Goal: Task Accomplishment & Management: Complete application form

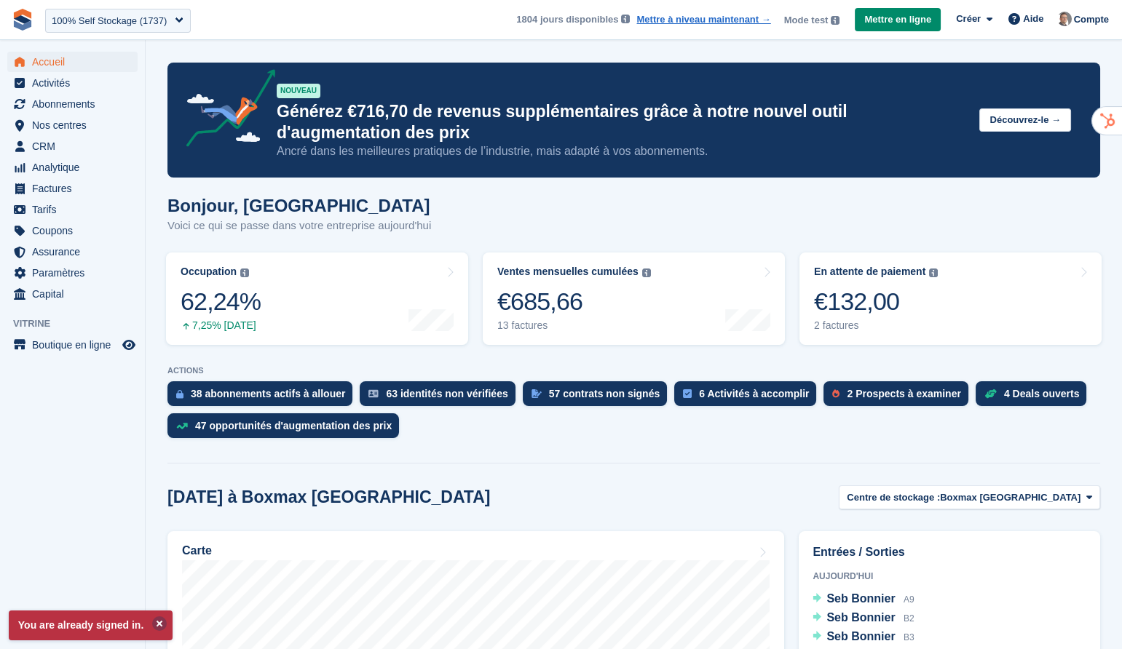
click at [165, 625] on button at bounding box center [159, 624] width 15 height 15
click at [128, 344] on icon "Boutique d'aperçu" at bounding box center [128, 345] width 13 height 12
click at [86, 352] on span "Boutique en ligne" at bounding box center [75, 345] width 87 height 20
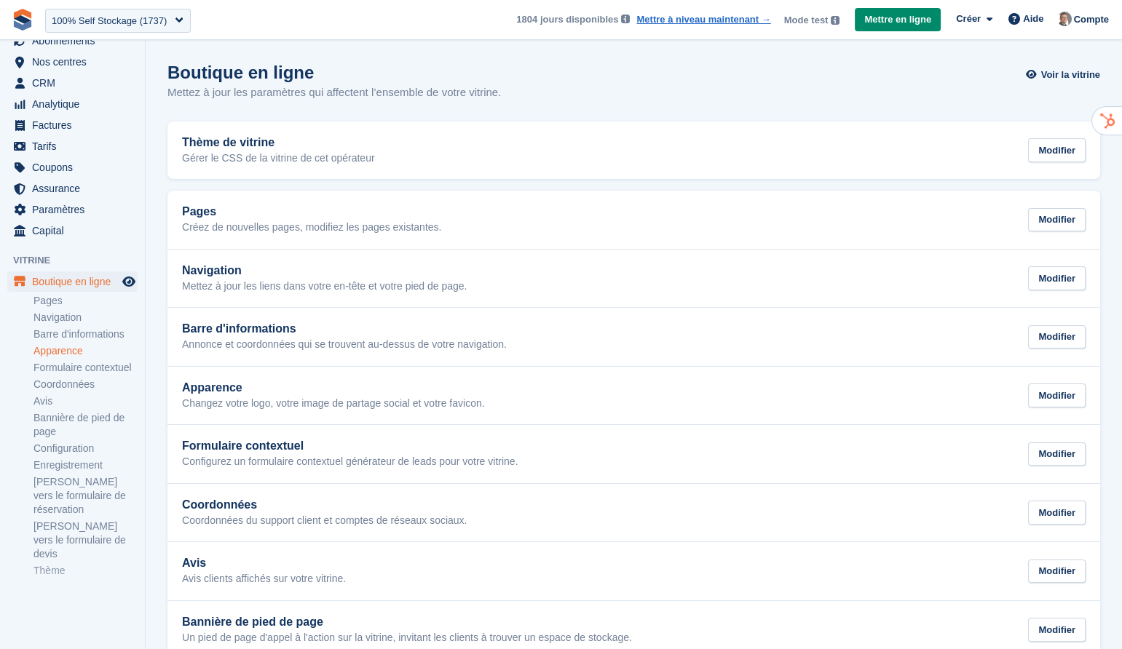
scroll to position [66, 0]
click at [50, 572] on link "Thème" at bounding box center [85, 569] width 104 height 14
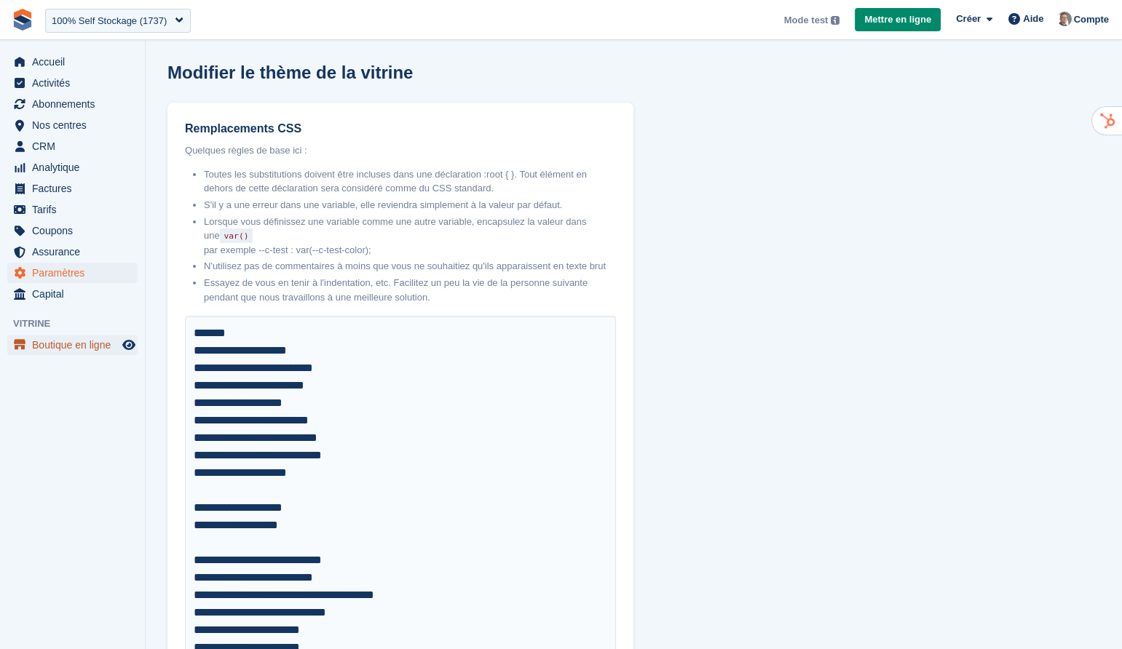
click at [61, 345] on span "Boutique en ligne" at bounding box center [75, 345] width 87 height 20
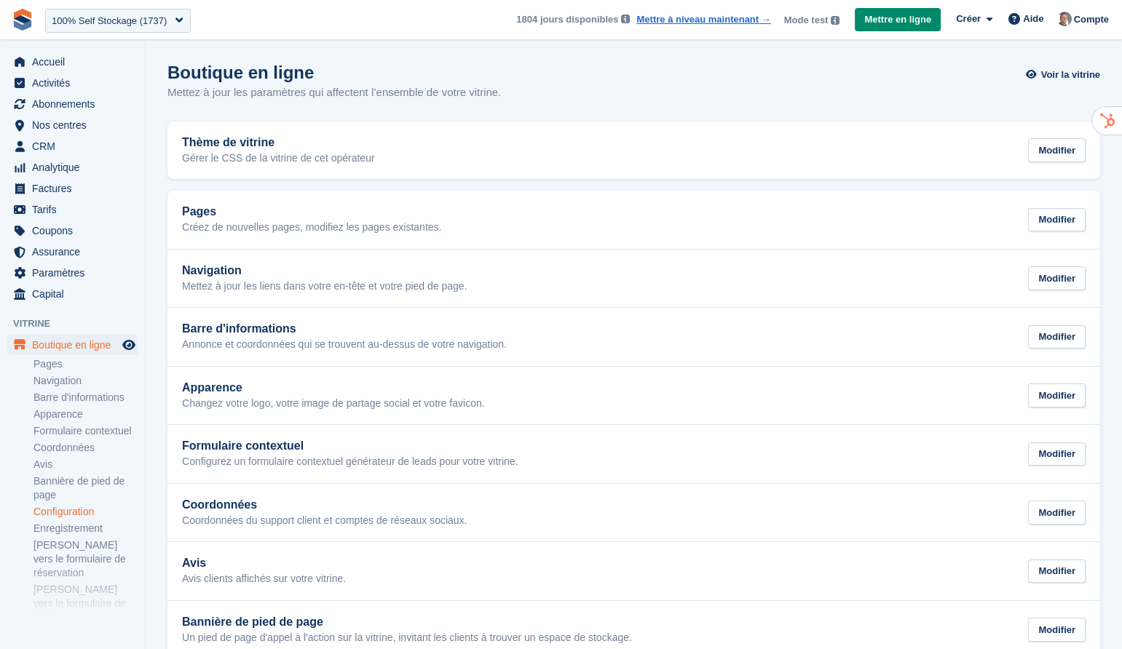
click at [76, 519] on link "Configuration" at bounding box center [85, 512] width 104 height 14
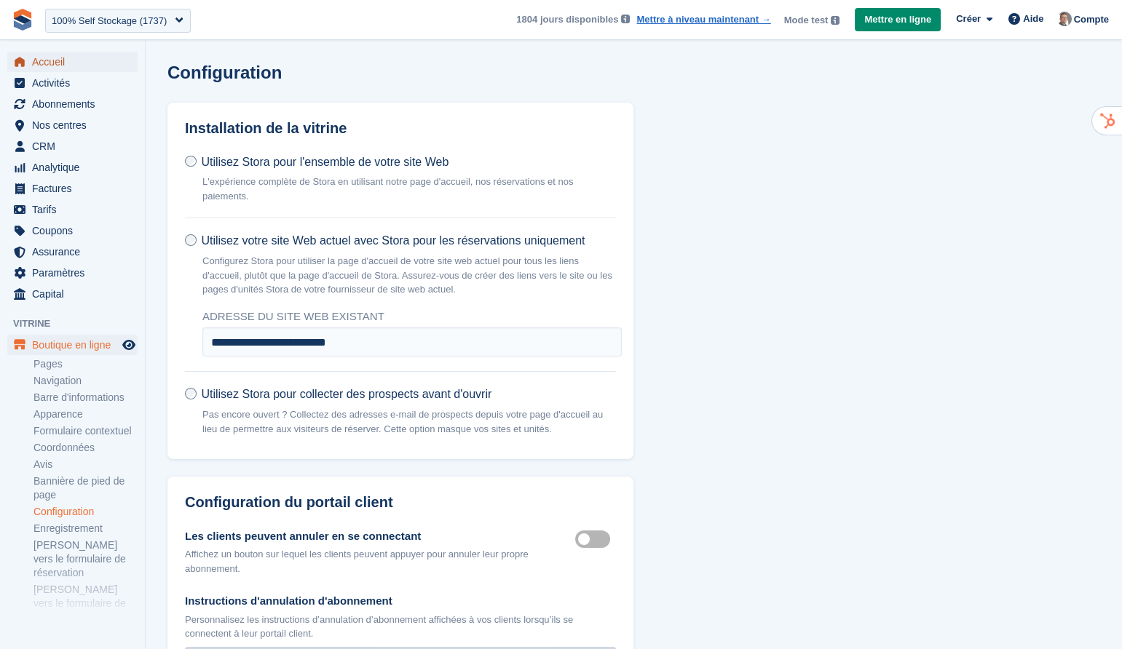
click at [58, 66] on span "Accueil" at bounding box center [75, 62] width 87 height 20
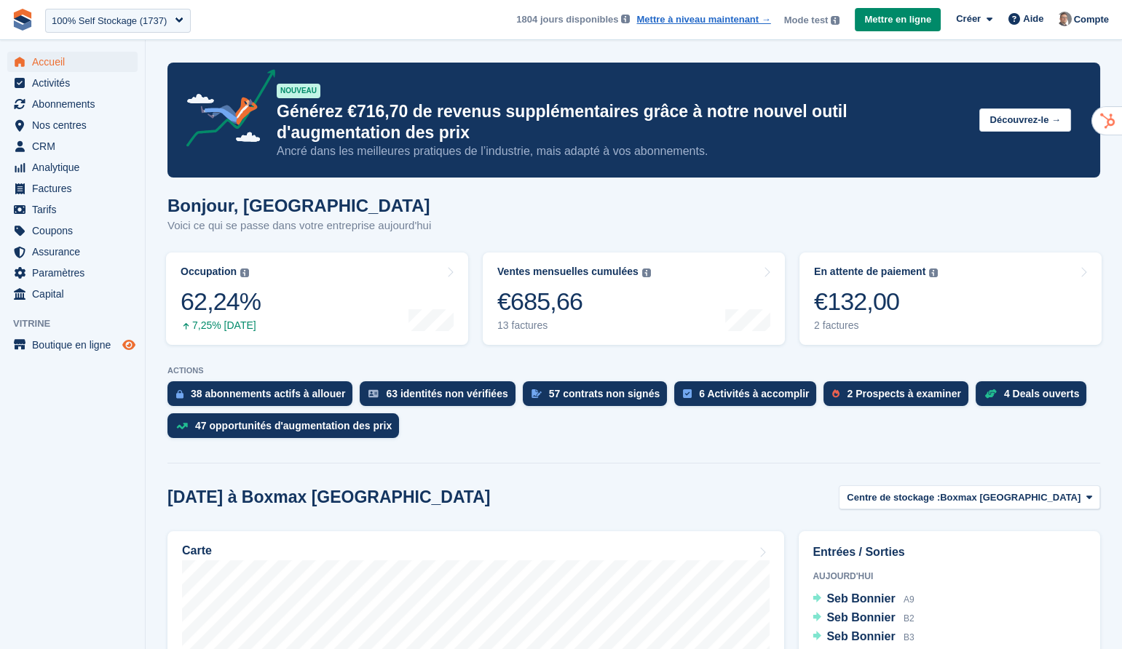
click at [130, 345] on icon "Boutique d'aperçu" at bounding box center [128, 345] width 13 height 12
click at [53, 133] on span "Nos centres" at bounding box center [75, 125] width 87 height 20
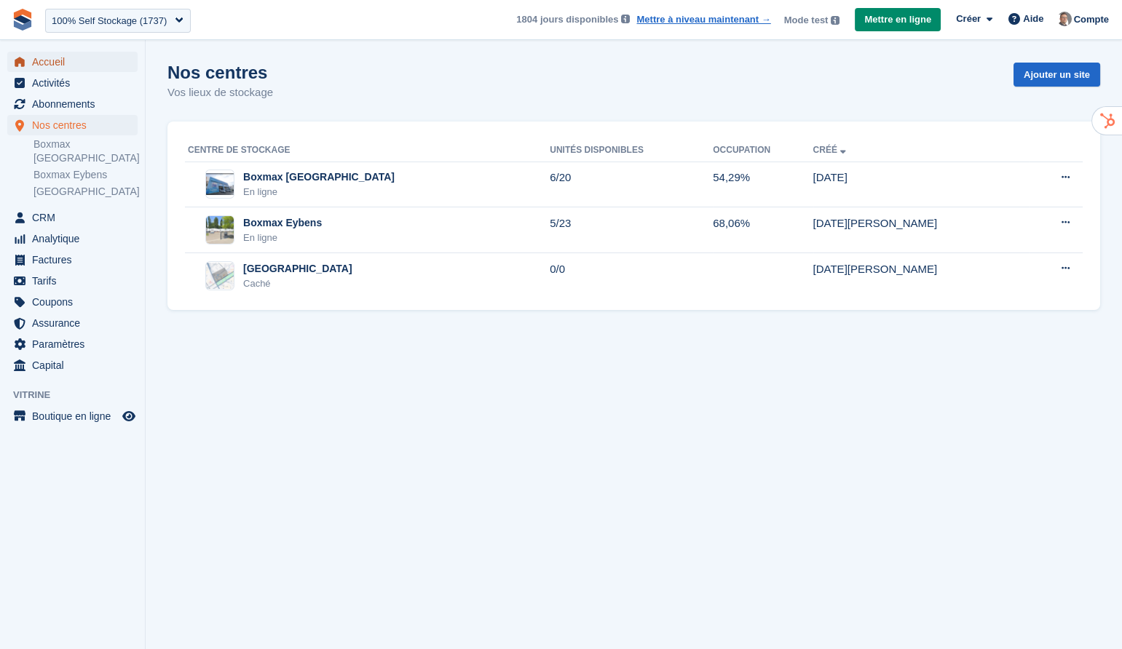
click at [46, 60] on span "Accueil" at bounding box center [75, 62] width 87 height 20
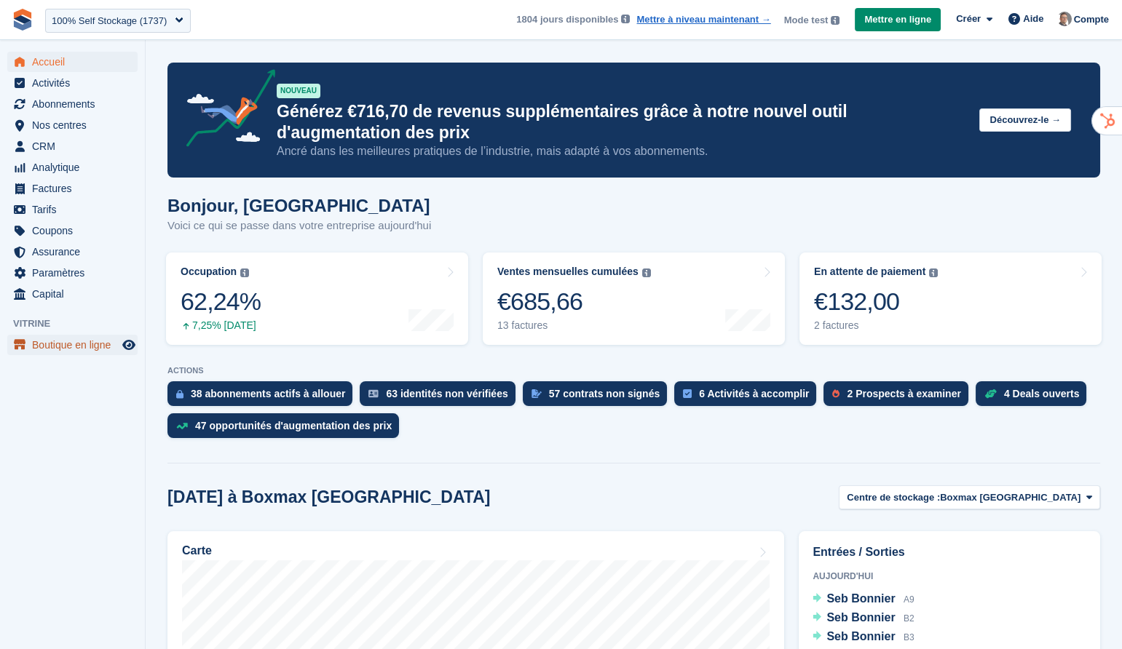
click at [96, 339] on span "Boutique en ligne" at bounding box center [75, 345] width 87 height 20
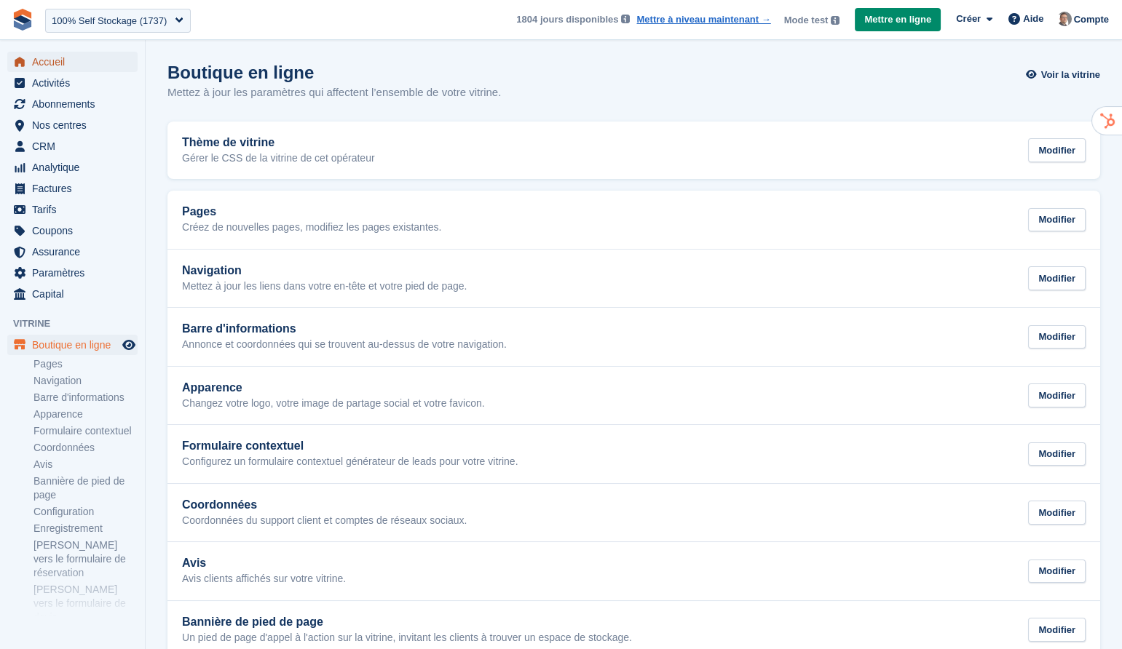
click at [62, 63] on span "Accueil" at bounding box center [75, 62] width 87 height 20
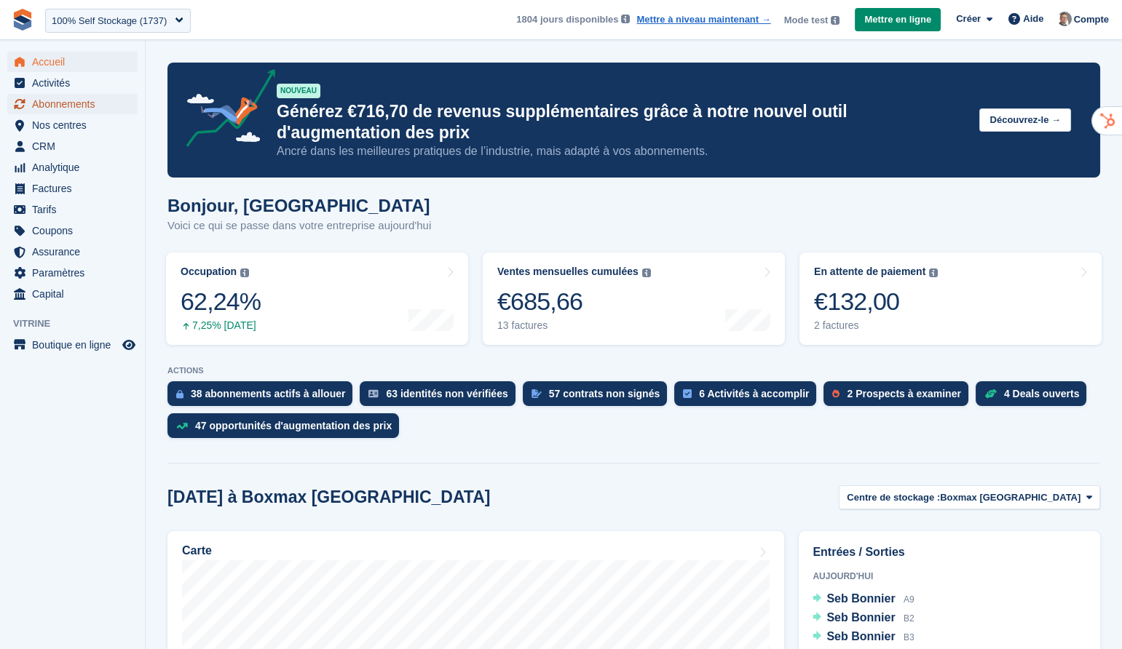
click at [91, 106] on span "Abonnements" at bounding box center [75, 104] width 87 height 20
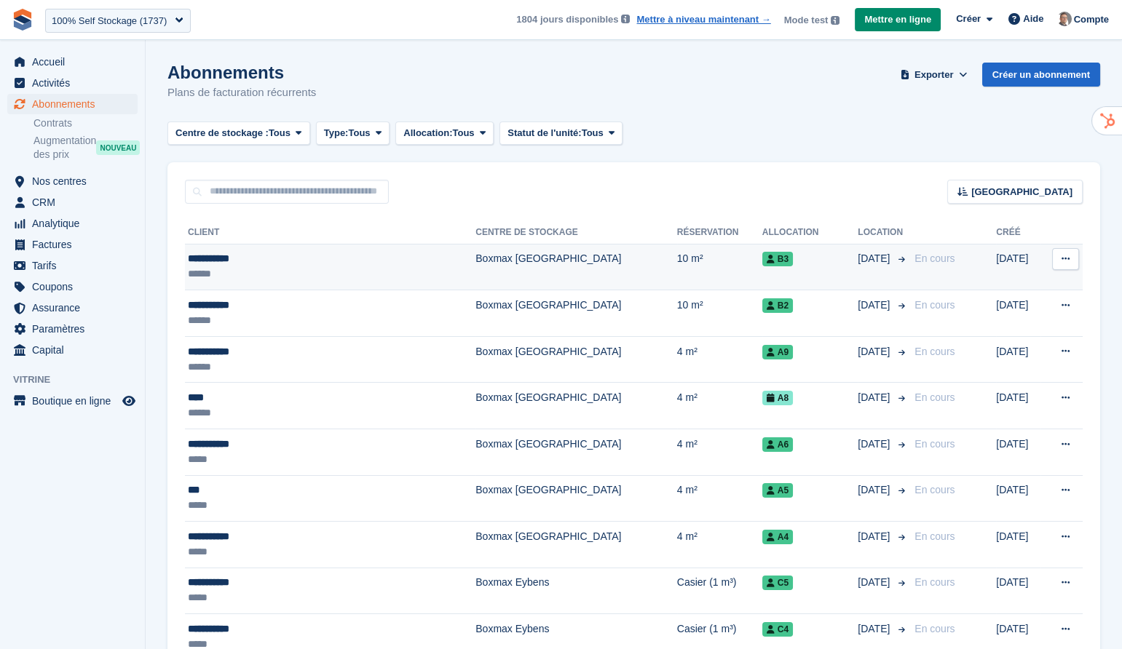
click at [510, 258] on td "Boxmax [GEOGRAPHIC_DATA]" at bounding box center [576, 267] width 202 height 47
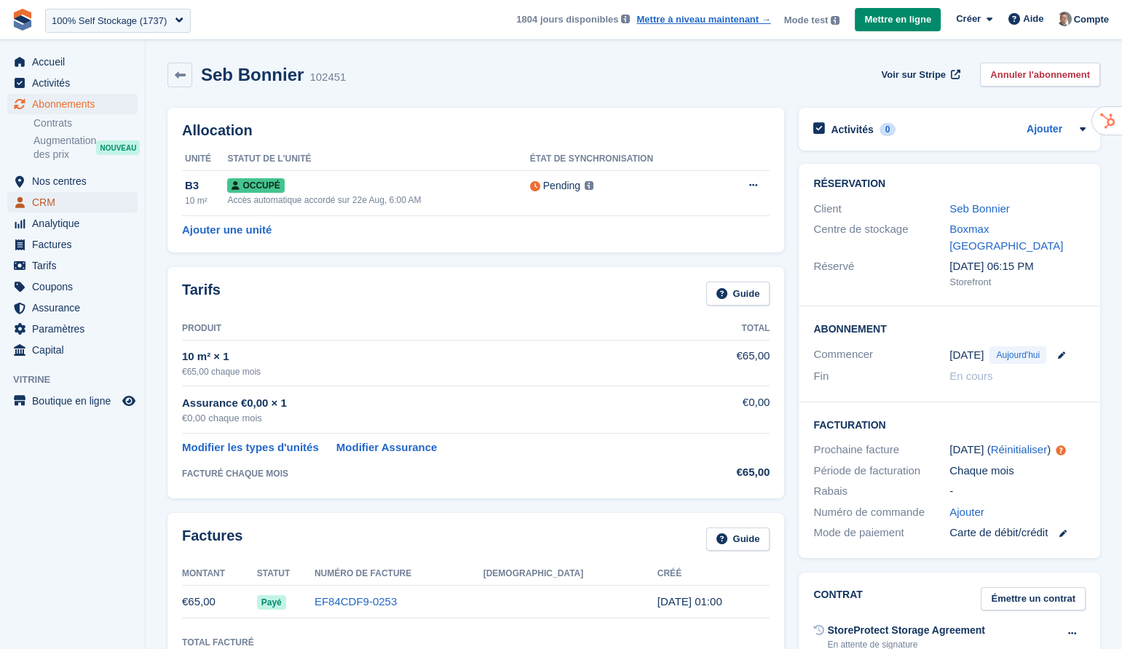
click at [52, 206] on span "CRM" at bounding box center [75, 202] width 87 height 20
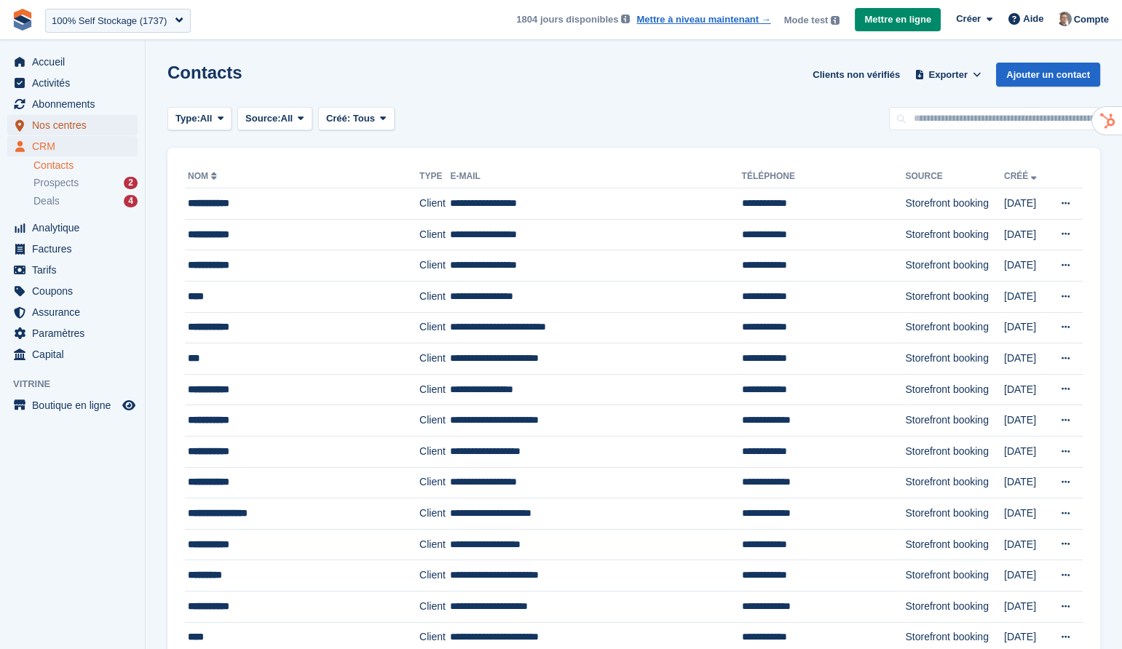
click at [61, 129] on span "Nos centres" at bounding box center [75, 125] width 87 height 20
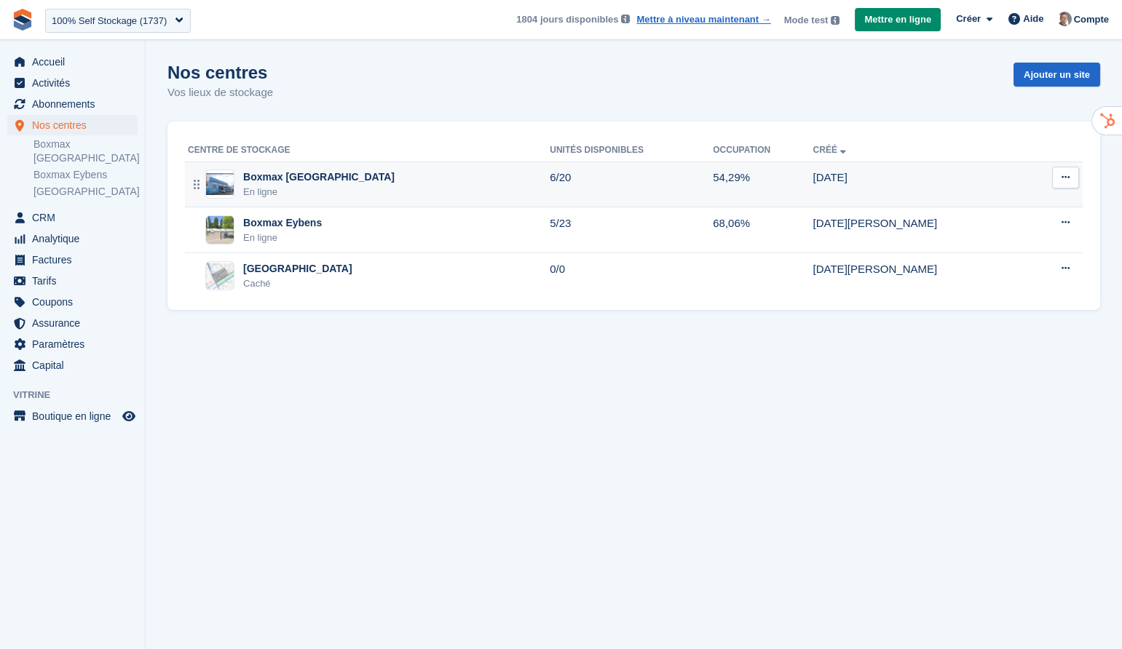
click at [383, 193] on div "Boxmax Grenoble En ligne" at bounding box center [369, 185] width 362 height 30
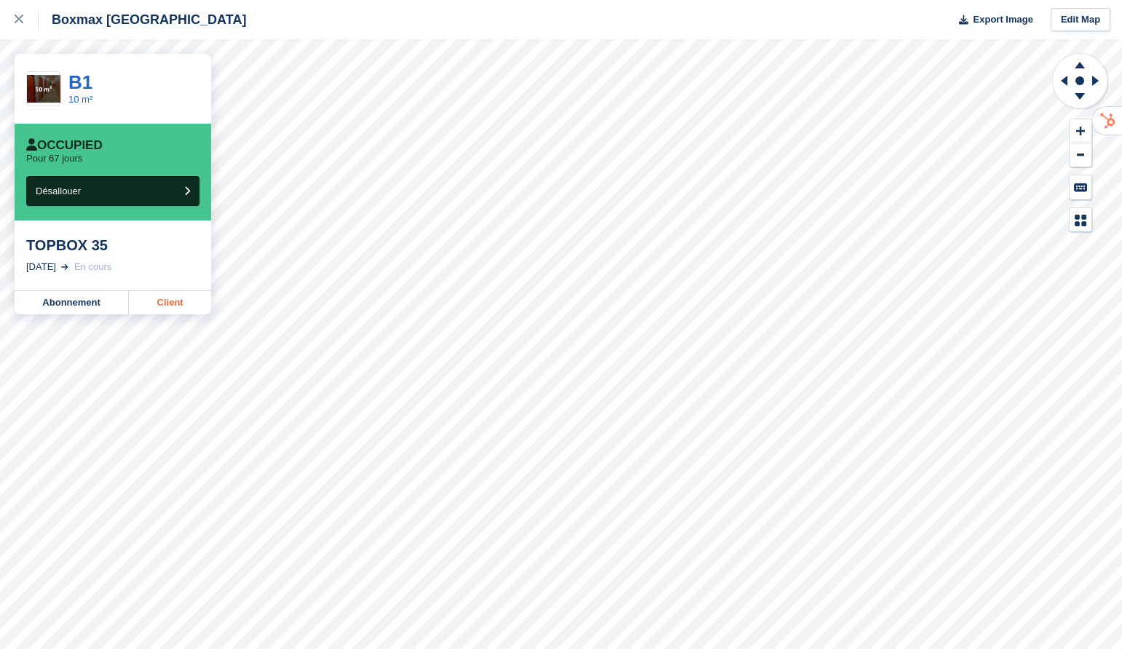
click at [183, 299] on link "Client" at bounding box center [170, 302] width 82 height 23
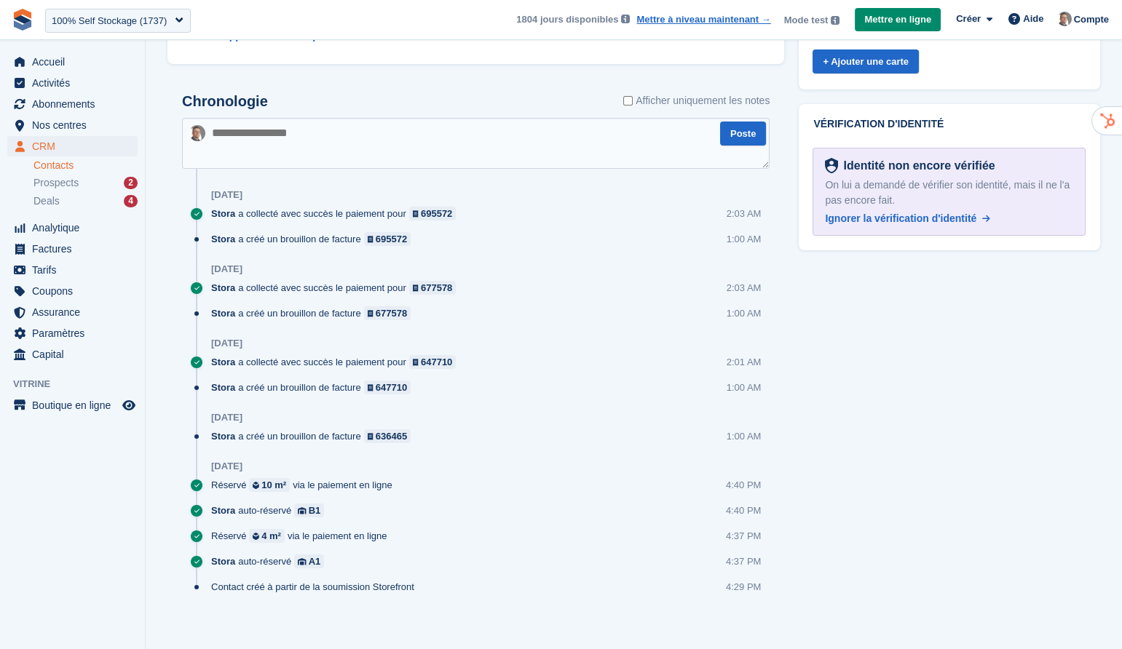
scroll to position [812, 0]
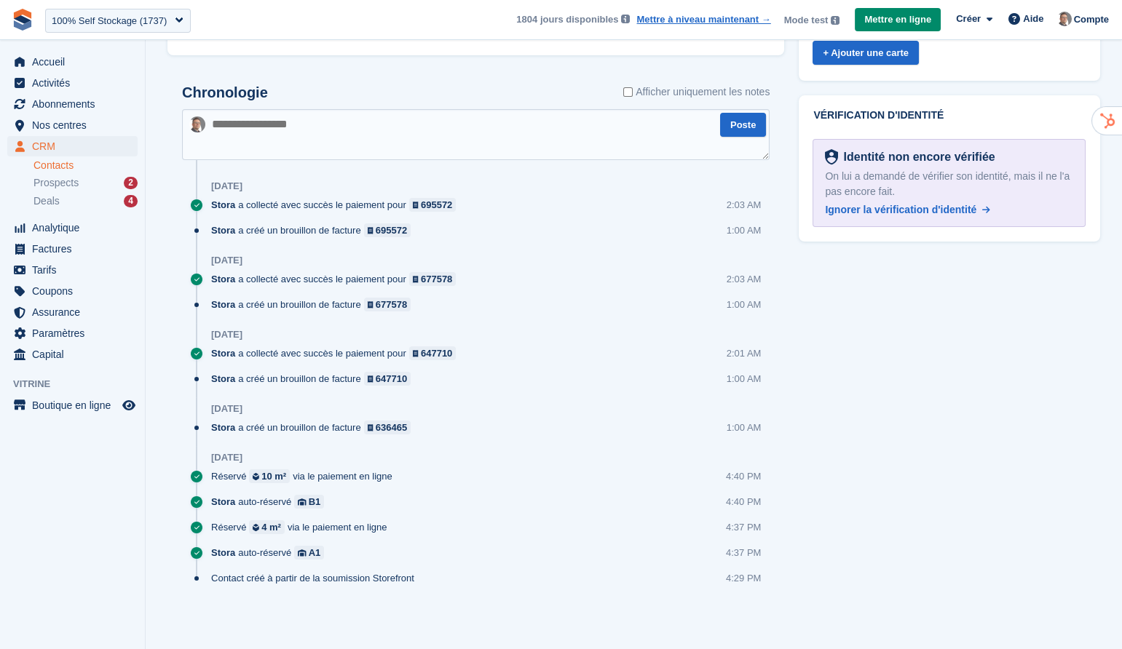
click at [395, 132] on textarea at bounding box center [476, 134] width 588 height 51
type textarea "**********"
click at [749, 125] on button "Poste" at bounding box center [743, 125] width 46 height 24
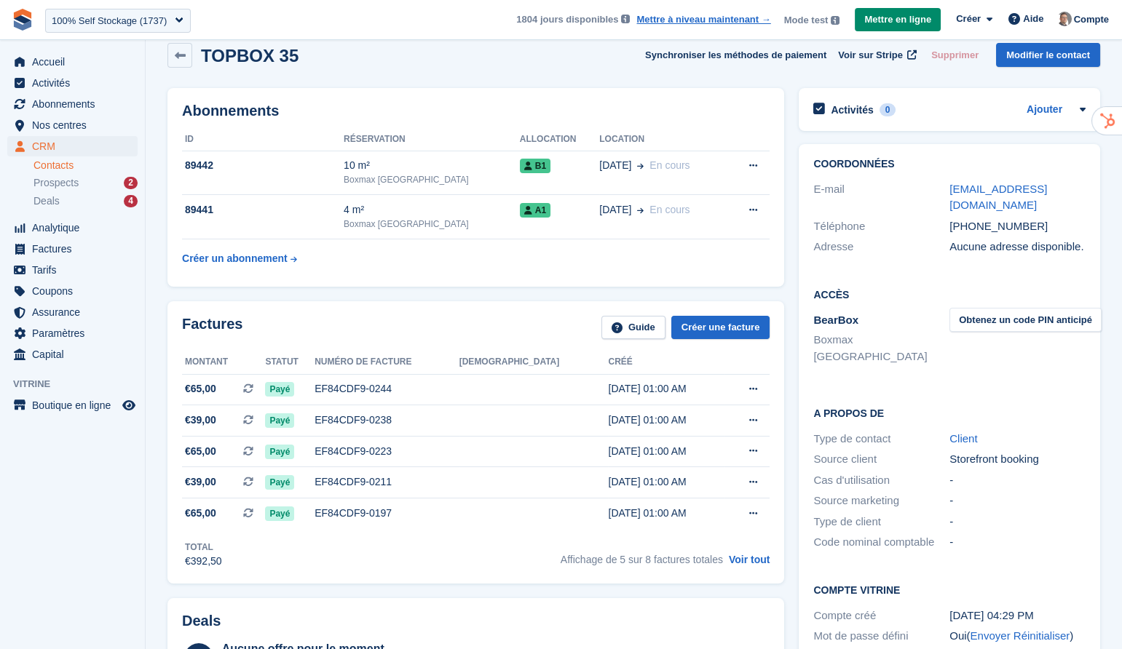
scroll to position [0, 0]
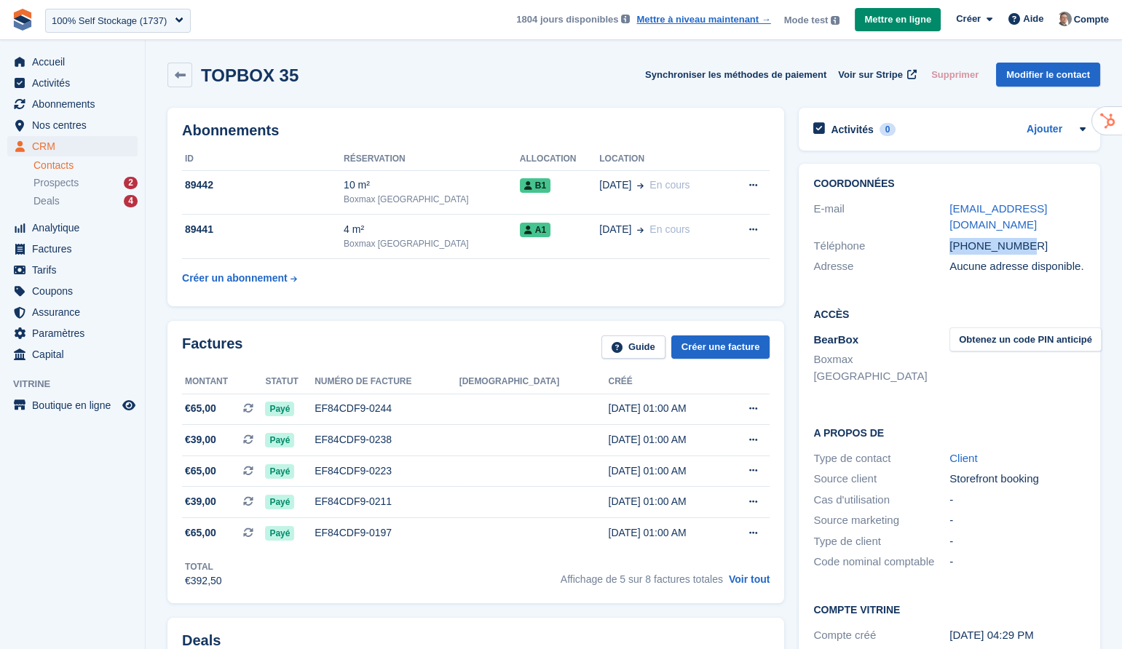
drag, startPoint x: 1038, startPoint y: 234, endPoint x: 949, endPoint y: 232, distance: 88.1
click at [949, 238] on div "+33612345678" at bounding box center [1017, 246] width 136 height 17
copy div "+33612345678"
click at [79, 103] on span "Abonnements" at bounding box center [75, 104] width 87 height 20
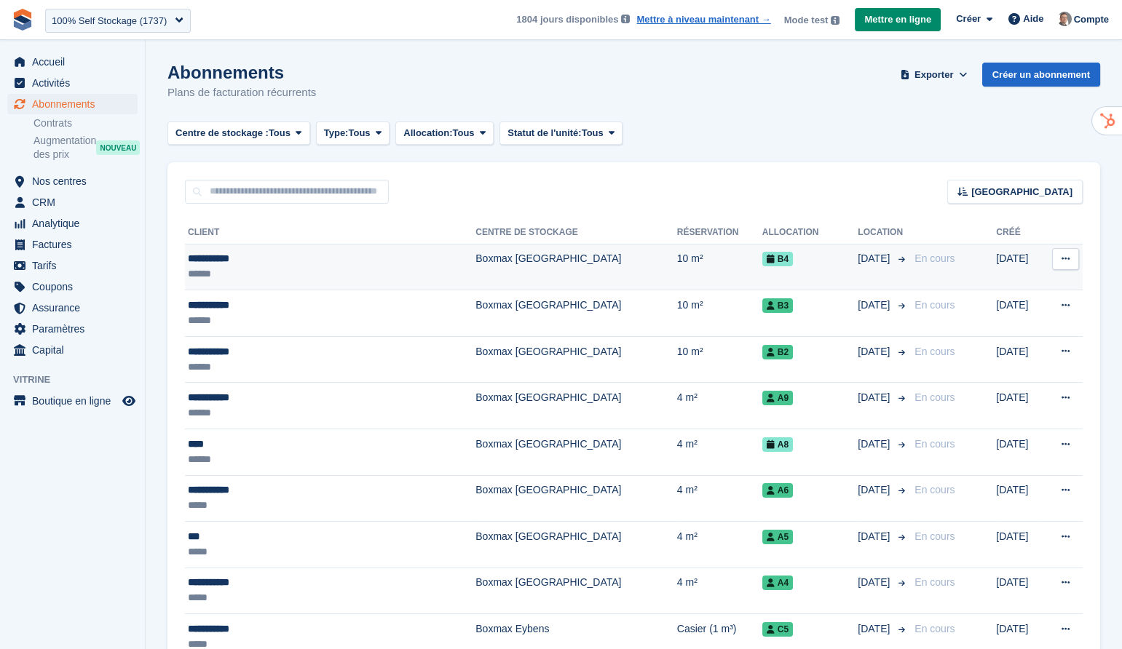
click at [762, 258] on div "B4" at bounding box center [810, 258] width 96 height 15
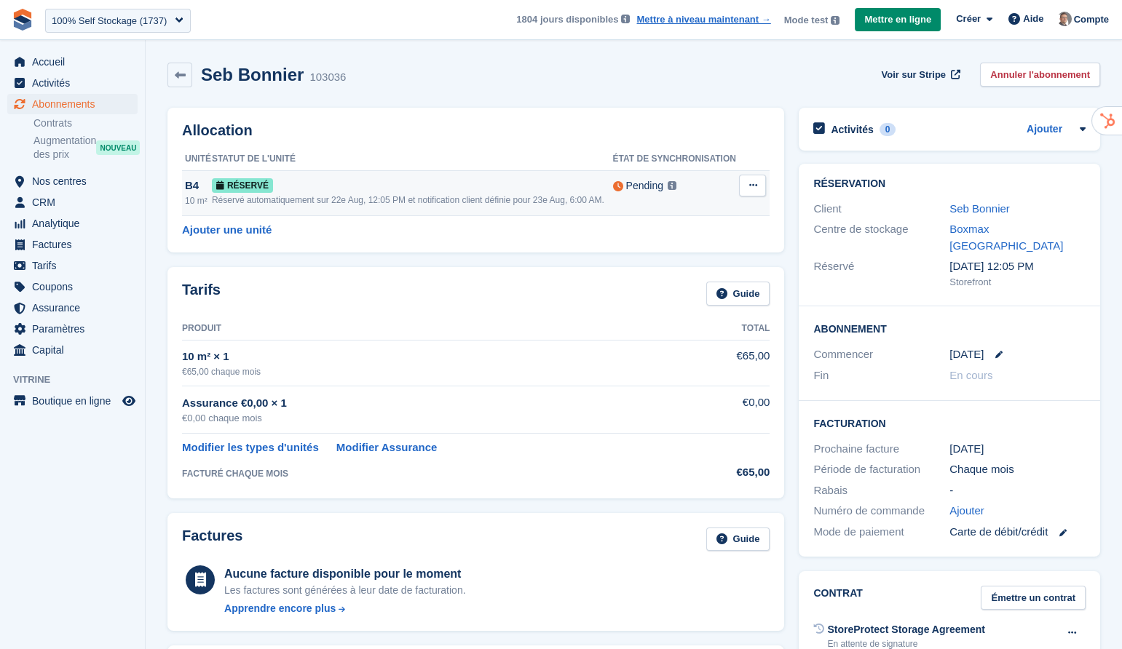
click at [459, 193] on div "Réservé" at bounding box center [412, 185] width 401 height 15
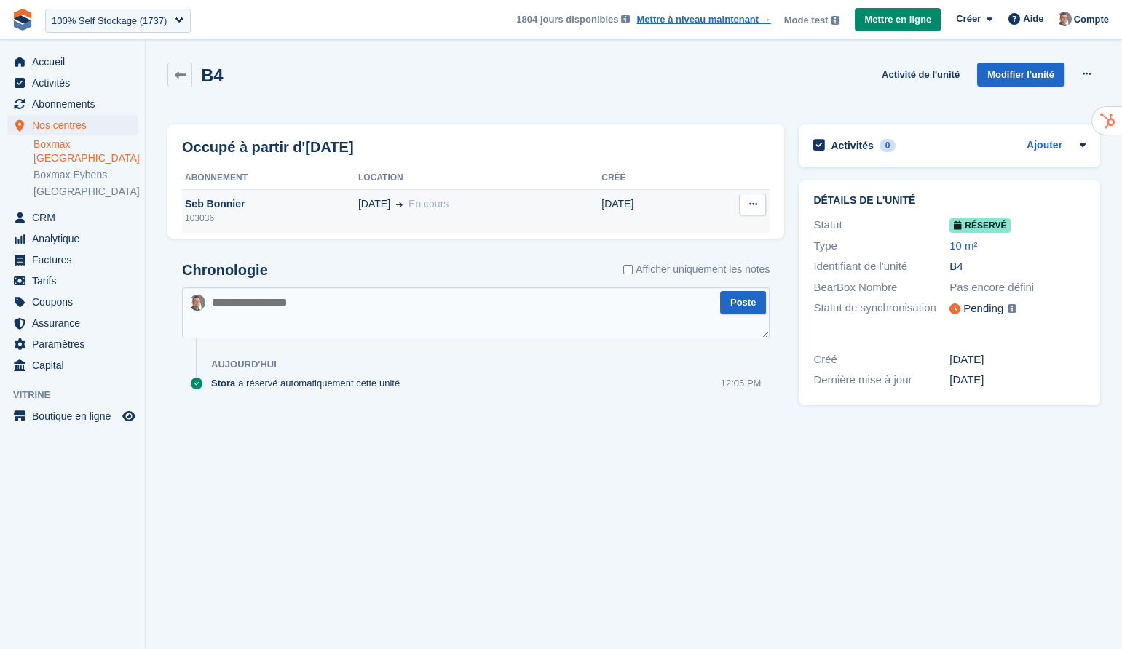
click at [762, 203] on button at bounding box center [752, 205] width 27 height 22
click at [182, 76] on icon at bounding box center [180, 75] width 11 height 11
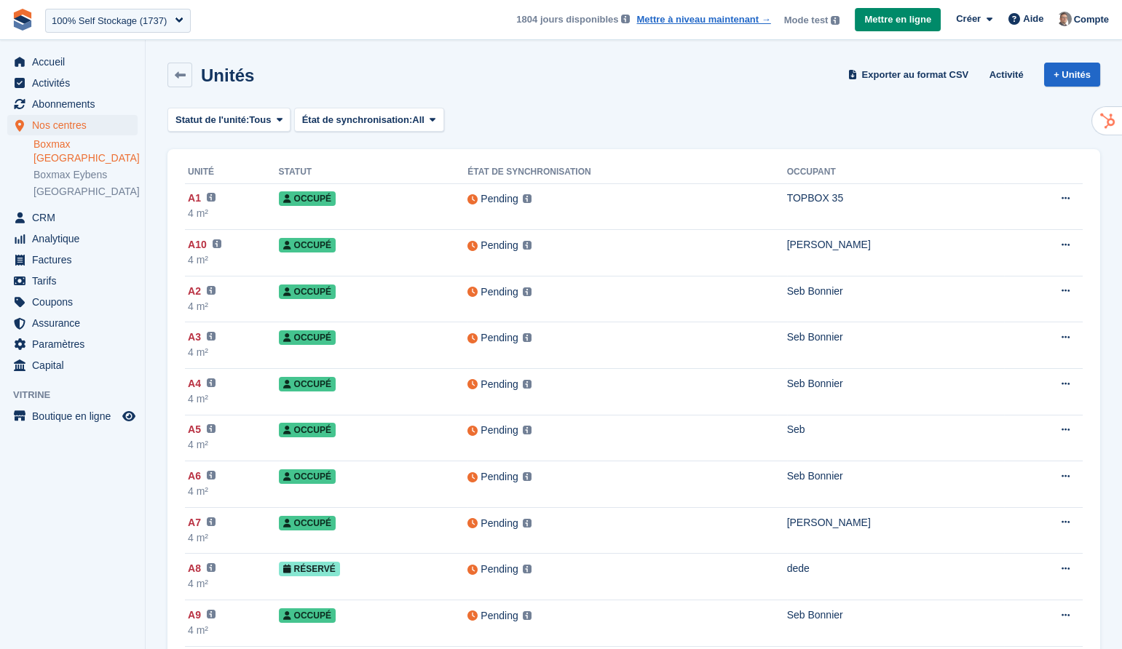
click at [94, 145] on link "Boxmax [GEOGRAPHIC_DATA]" at bounding box center [85, 152] width 104 height 28
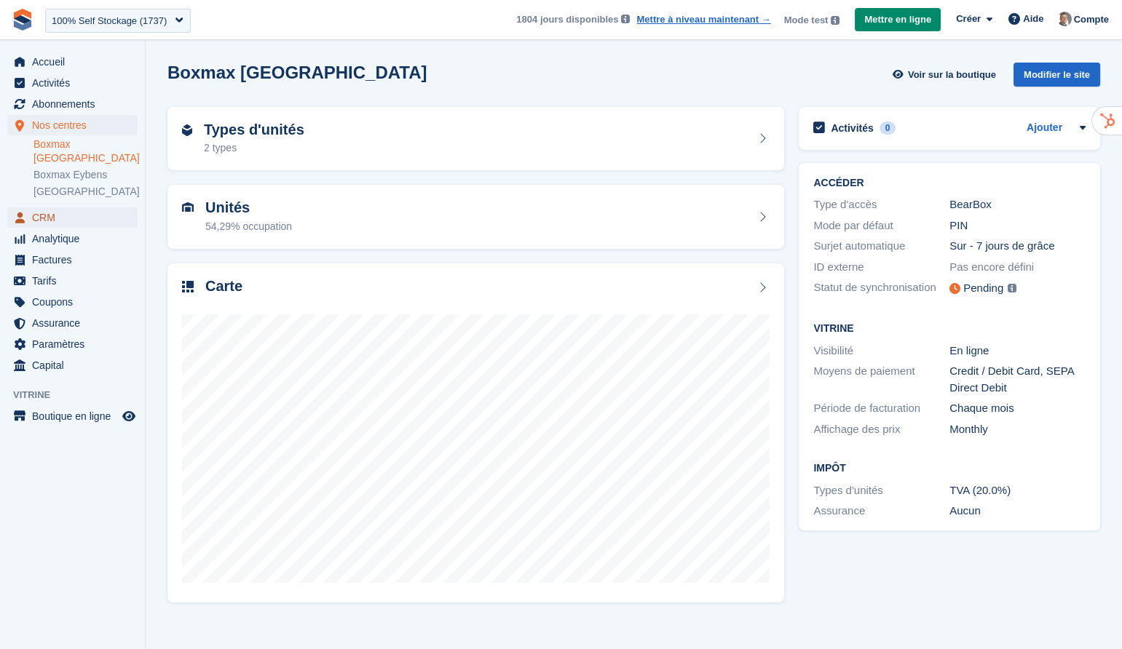
click at [79, 208] on span "CRM" at bounding box center [75, 218] width 87 height 20
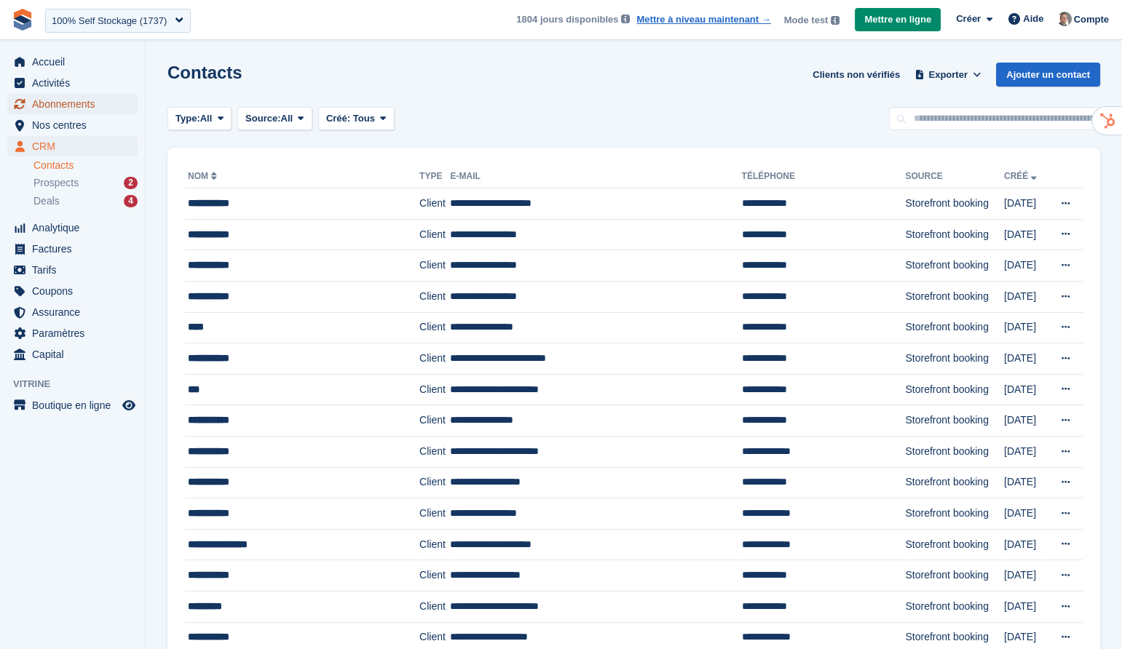
click at [68, 108] on span "Abonnements" at bounding box center [75, 104] width 87 height 20
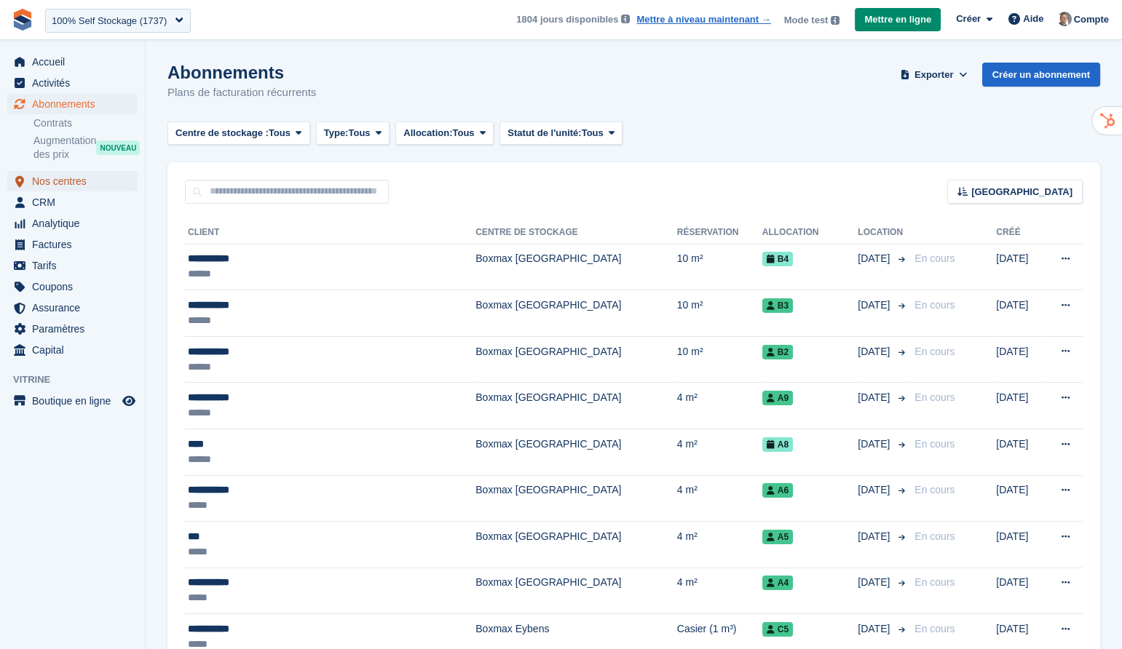
click at [63, 179] on span "Nos centres" at bounding box center [75, 181] width 87 height 20
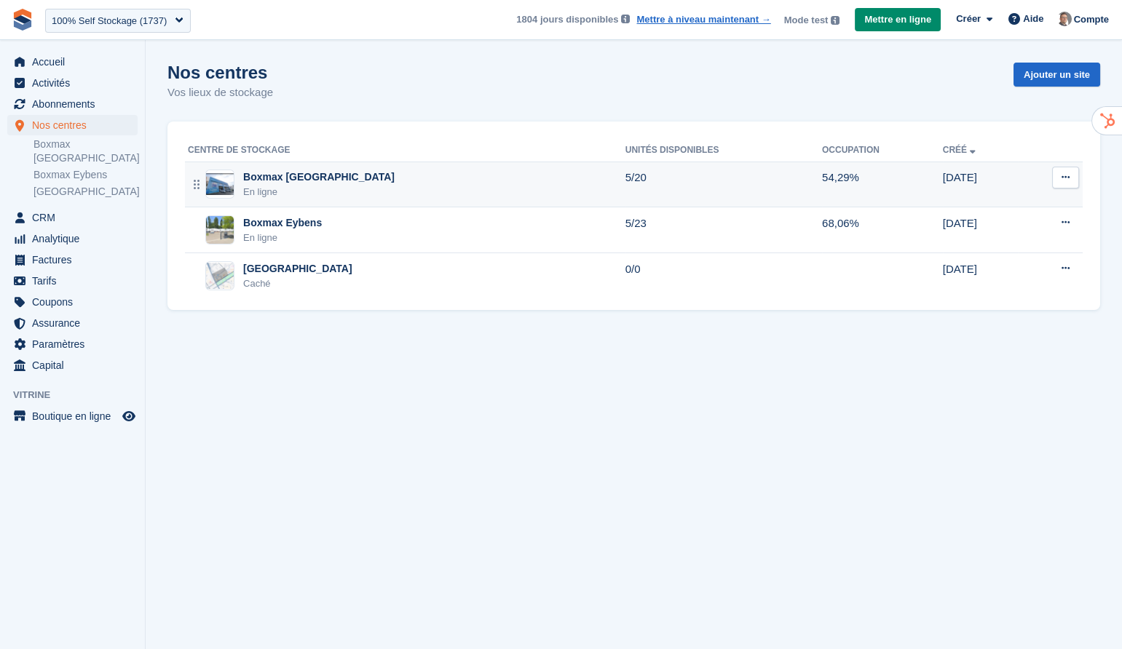
click at [876, 195] on td "54,29%" at bounding box center [882, 185] width 121 height 46
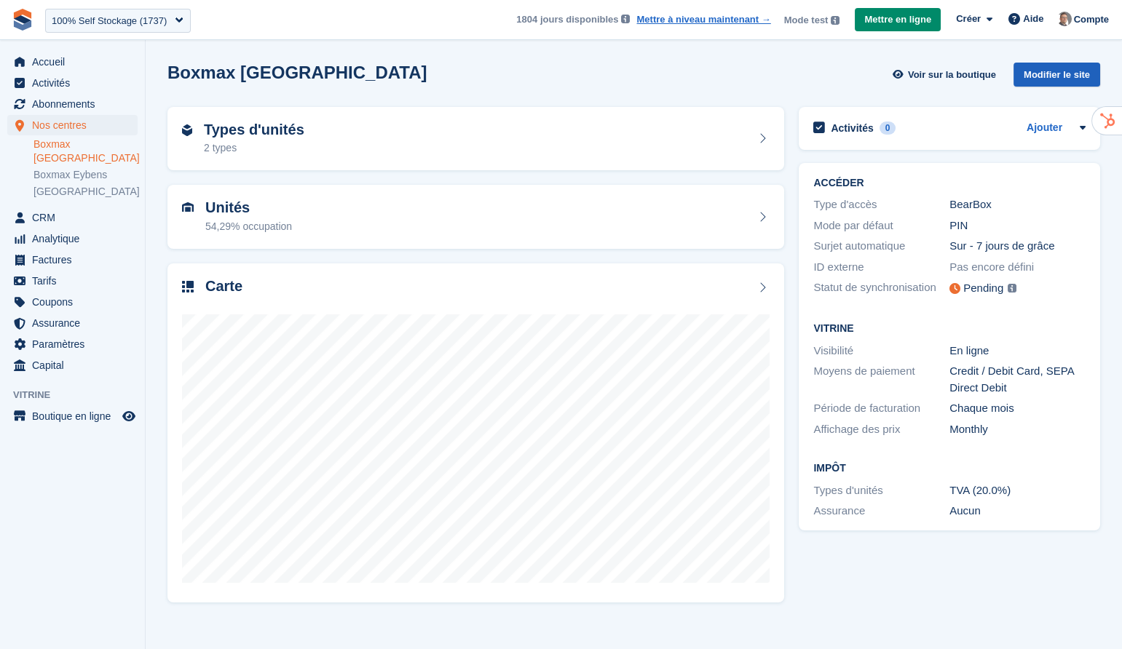
click at [1078, 71] on div "Modifier le site" at bounding box center [1056, 75] width 87 height 24
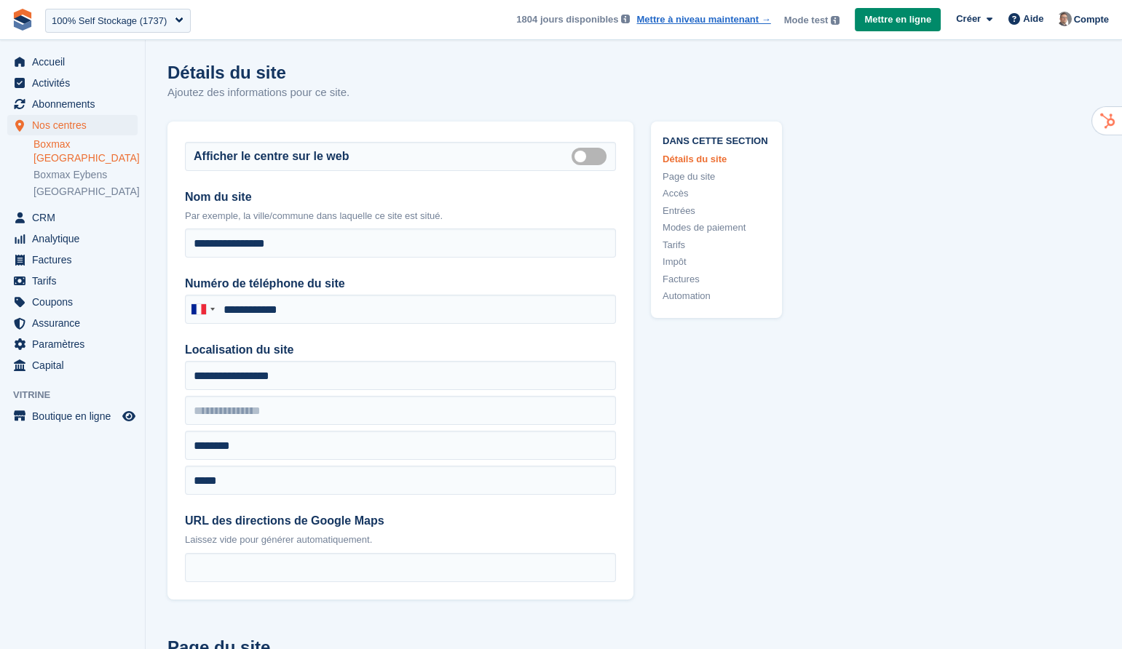
type input "**********"
click at [677, 242] on link "Tarifs" at bounding box center [717, 245] width 108 height 15
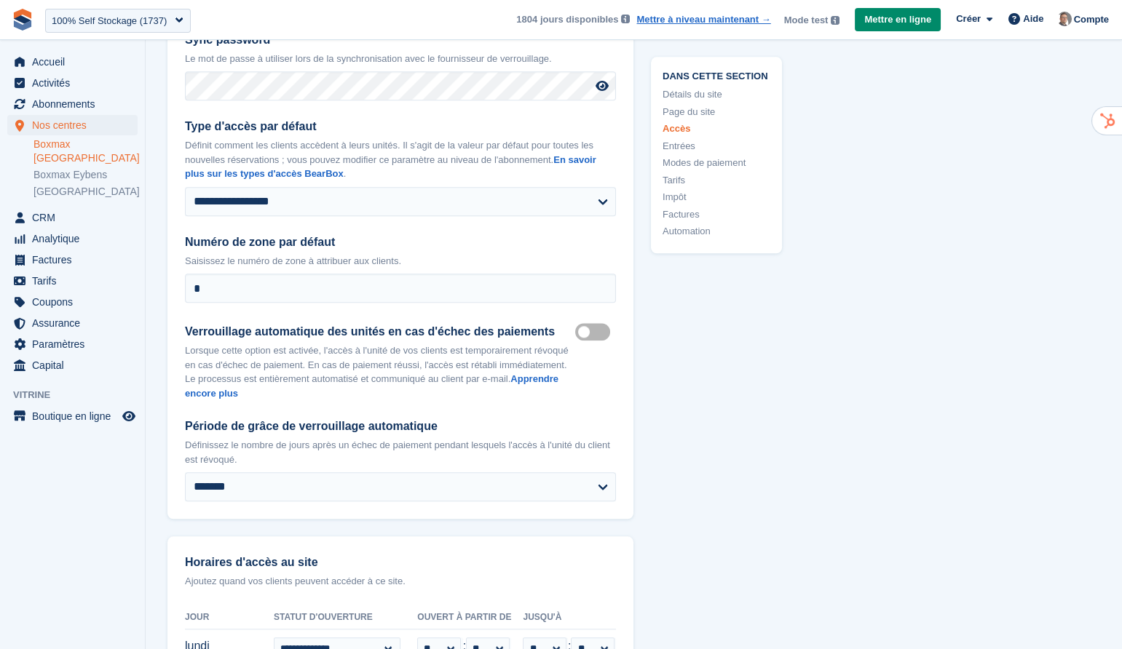
scroll to position [3362, 0]
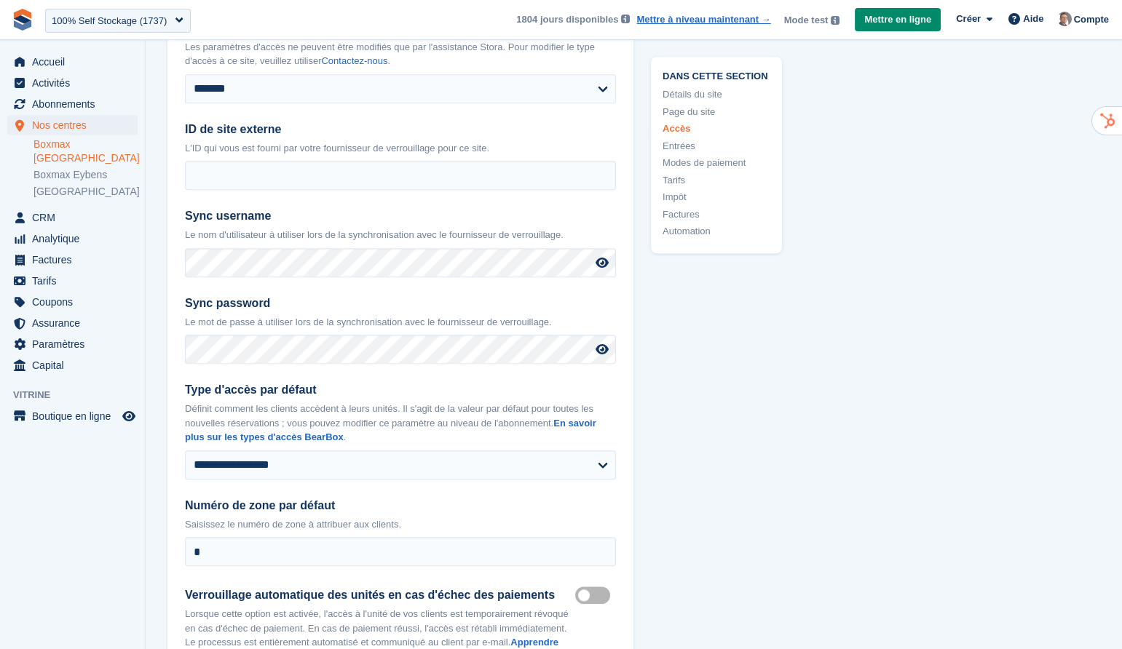
click at [87, 146] on link "Boxmax [GEOGRAPHIC_DATA]" at bounding box center [85, 152] width 104 height 28
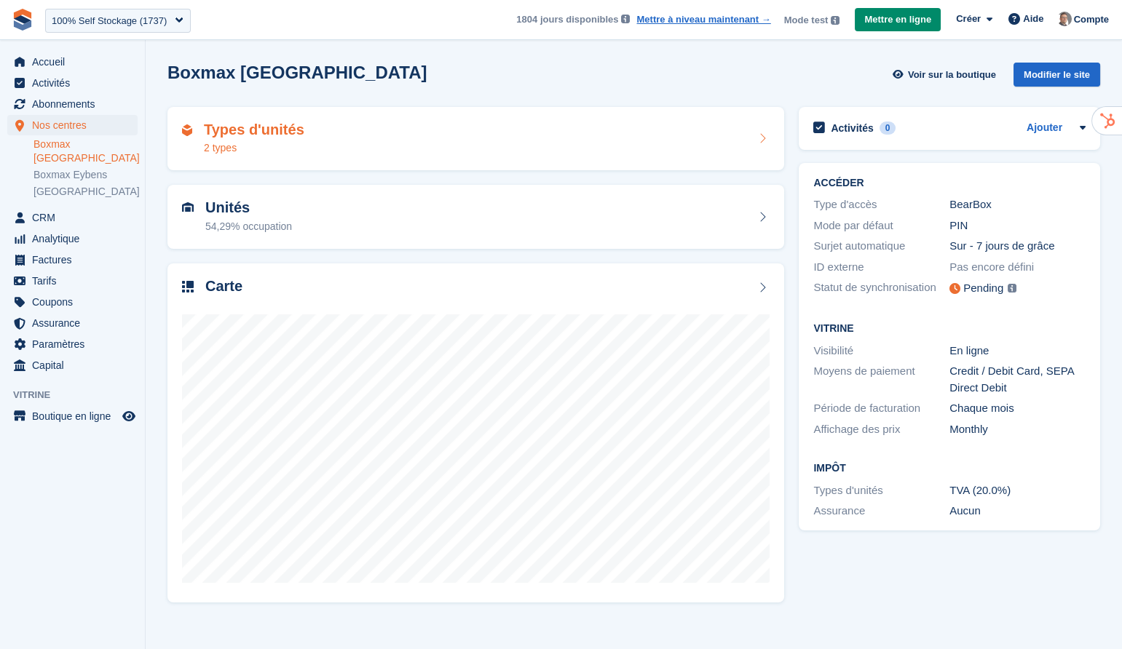
click at [650, 133] on div "Types d'unités 2 types" at bounding box center [476, 139] width 588 height 35
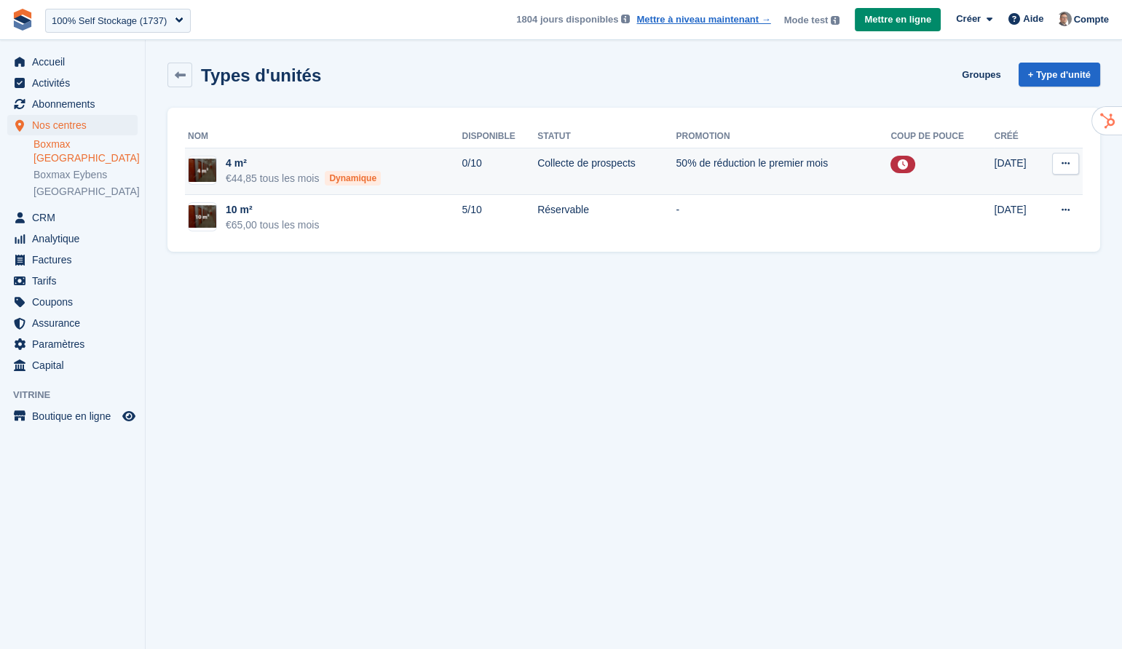
click at [762, 167] on td "50% de réduction le premier mois" at bounding box center [783, 172] width 215 height 47
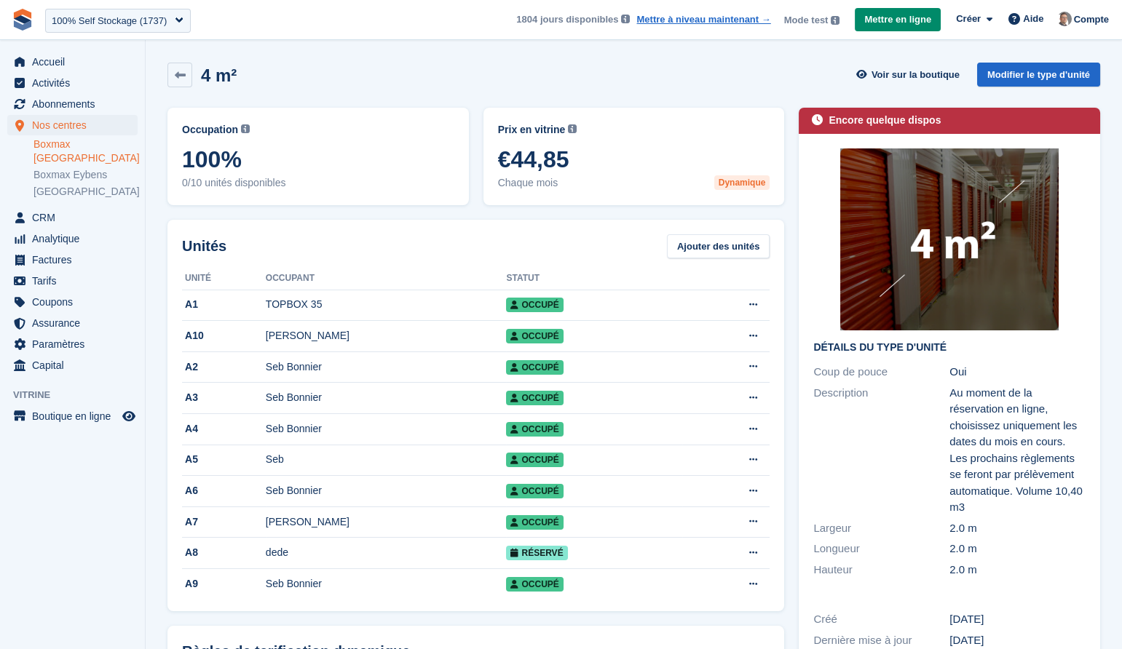
click at [1065, 342] on h2 "Détails du type d'unité" at bounding box center [949, 348] width 272 height 12
click at [1057, 76] on link "Modifier le type d'unité" at bounding box center [1038, 75] width 123 height 24
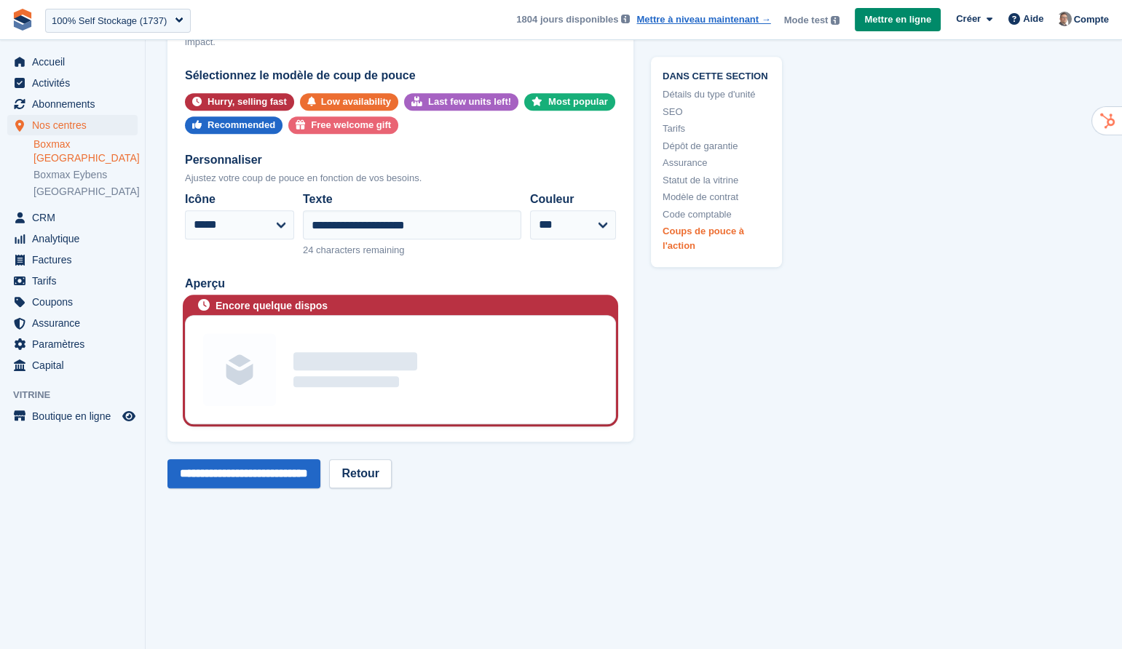
scroll to position [3265, 0]
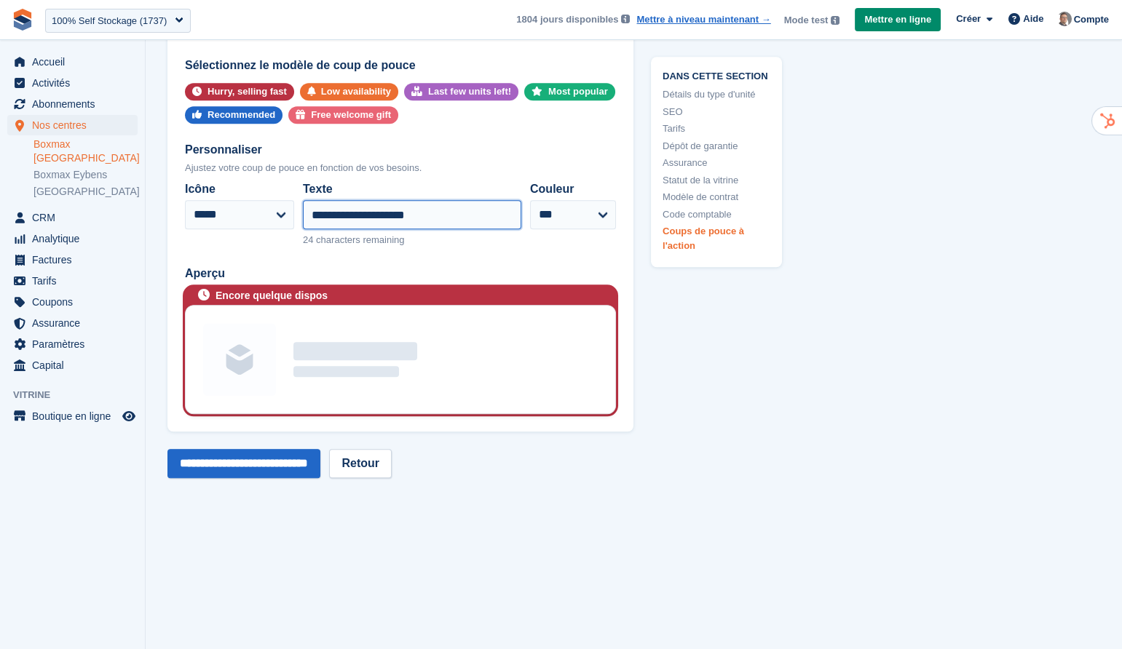
click at [467, 229] on input "**********" at bounding box center [412, 214] width 218 height 29
click at [453, 229] on input "**********" at bounding box center [412, 214] width 218 height 29
drag, startPoint x: 479, startPoint y: 269, endPoint x: 237, endPoint y: 260, distance: 241.9
click at [237, 253] on div "**********" at bounding box center [400, 214] width 431 height 79
type input "**********"
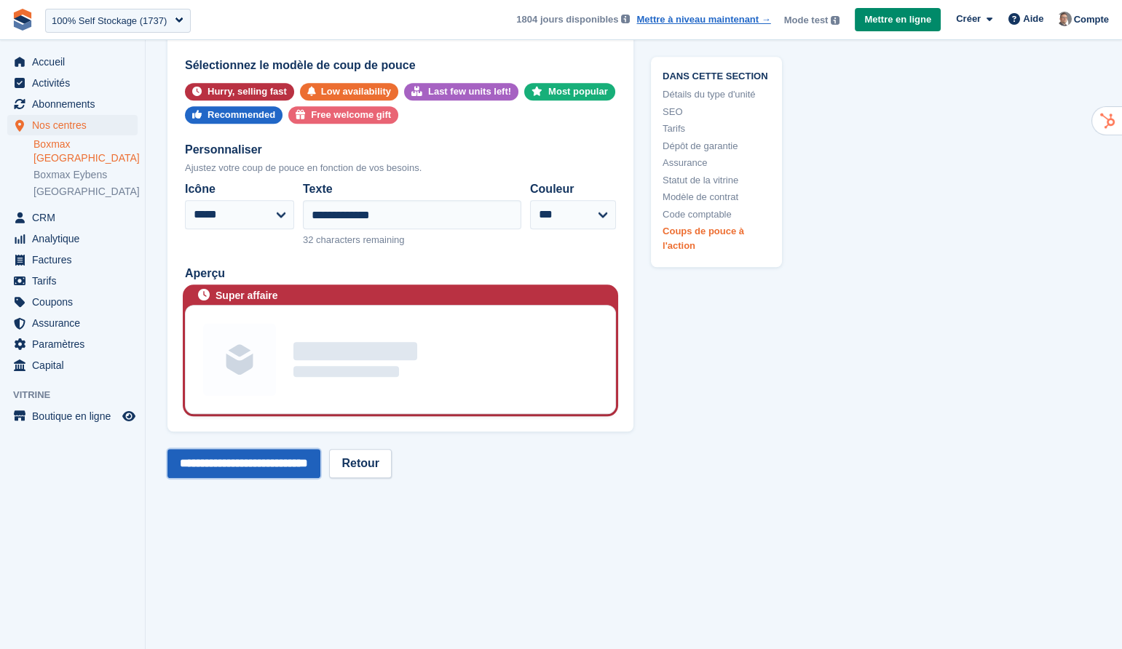
click at [256, 478] on input "**********" at bounding box center [243, 463] width 153 height 29
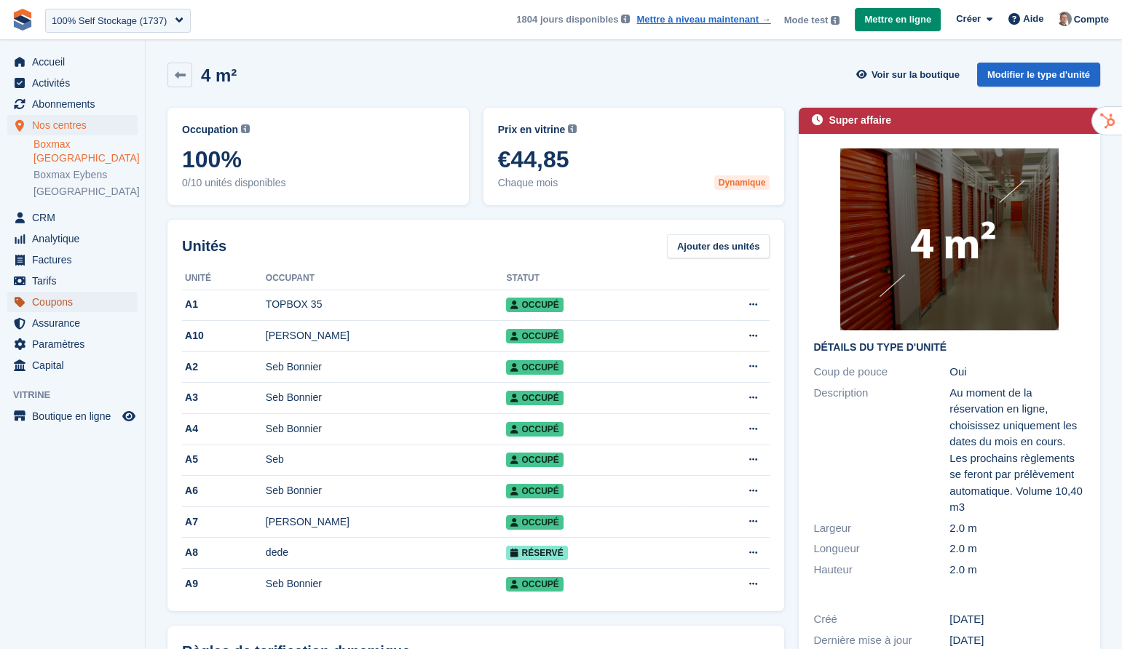
click at [72, 292] on span "Coupons" at bounding box center [75, 302] width 87 height 20
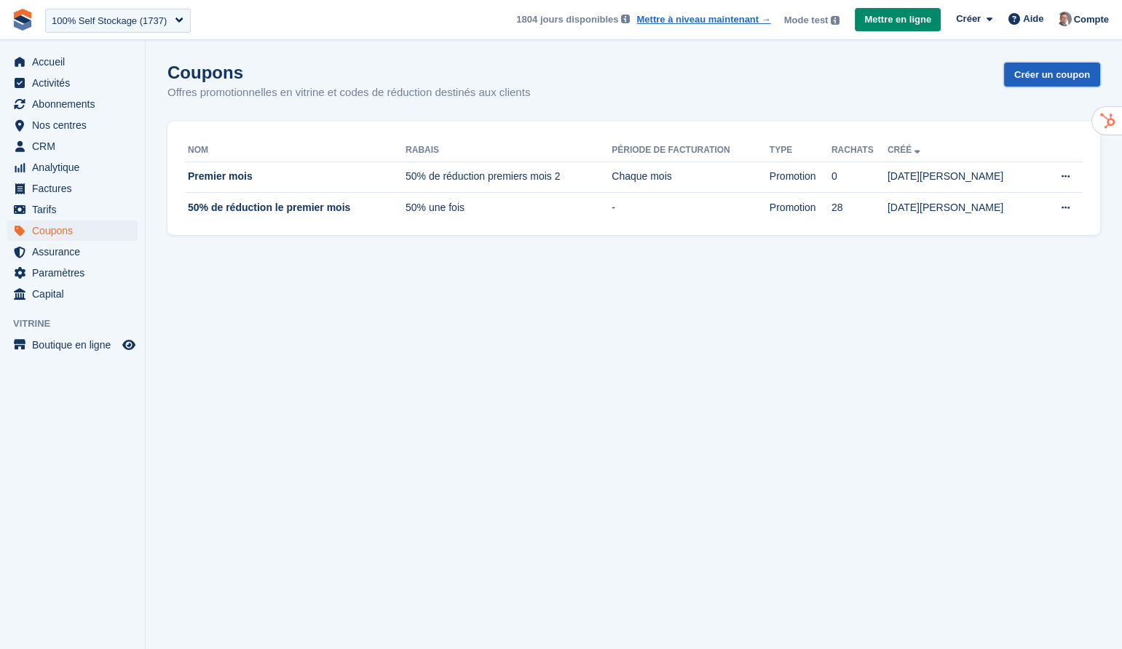
click at [1028, 68] on link "Créer un coupon" at bounding box center [1052, 75] width 96 height 24
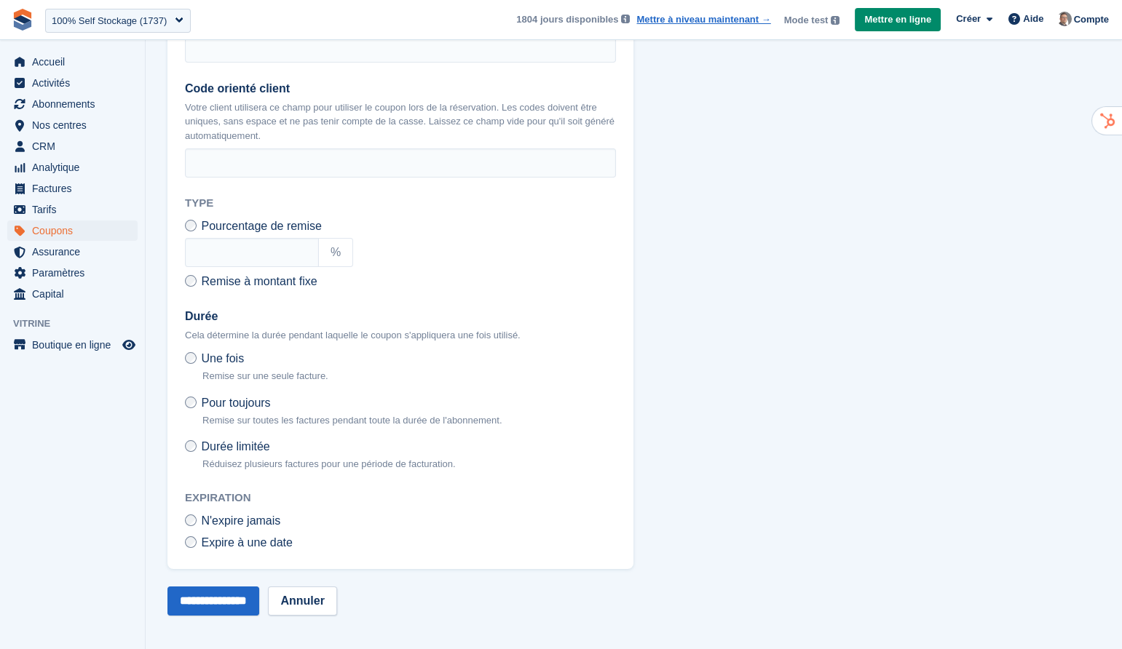
scroll to position [457, 0]
click at [84, 129] on span "Nos centres" at bounding box center [75, 125] width 87 height 20
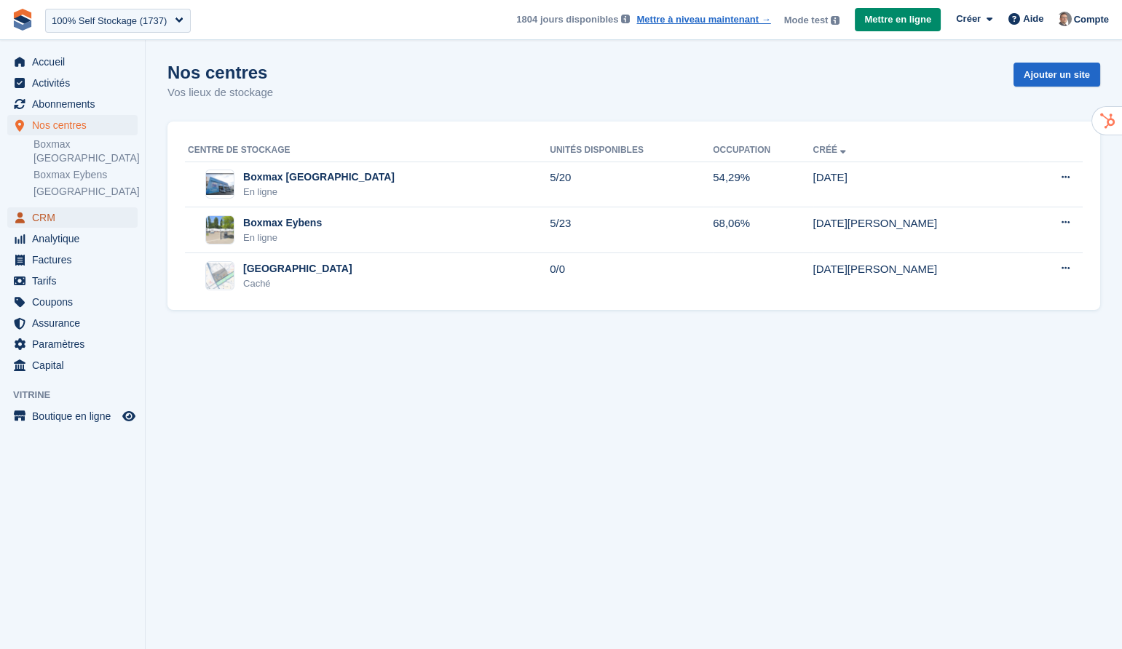
click at [73, 208] on span "CRM" at bounding box center [75, 218] width 87 height 20
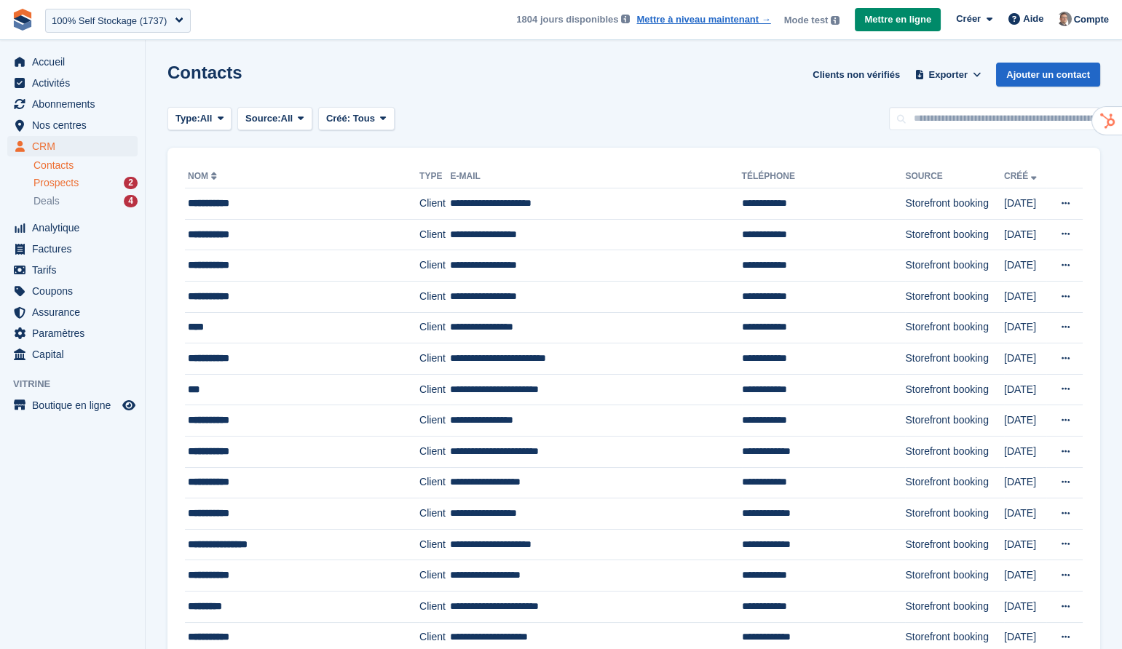
click at [84, 186] on div "Prospects 2" at bounding box center [85, 183] width 104 height 14
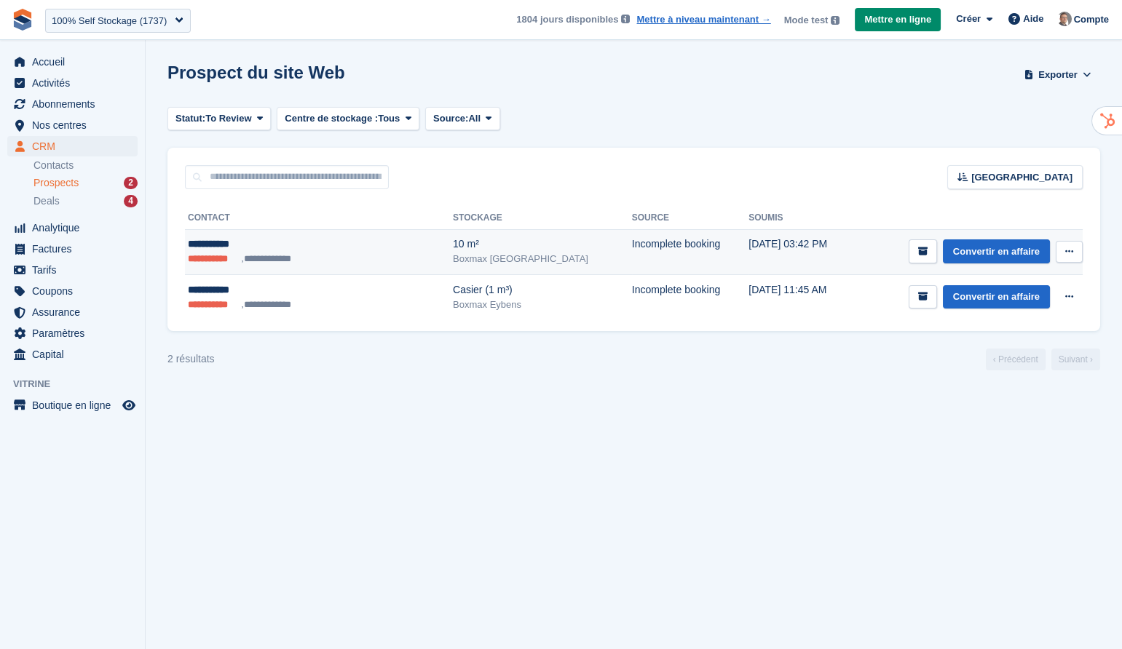
click at [632, 256] on td "Incomplete booking" at bounding box center [690, 251] width 116 height 45
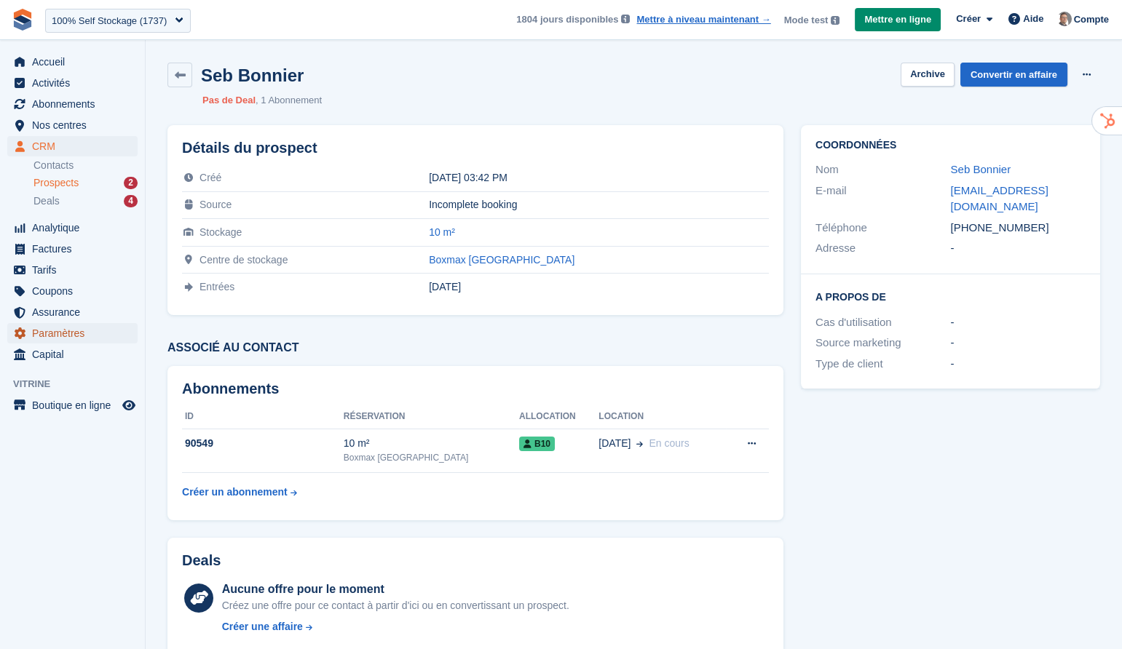
click at [71, 333] on span "Paramètres" at bounding box center [75, 333] width 87 height 20
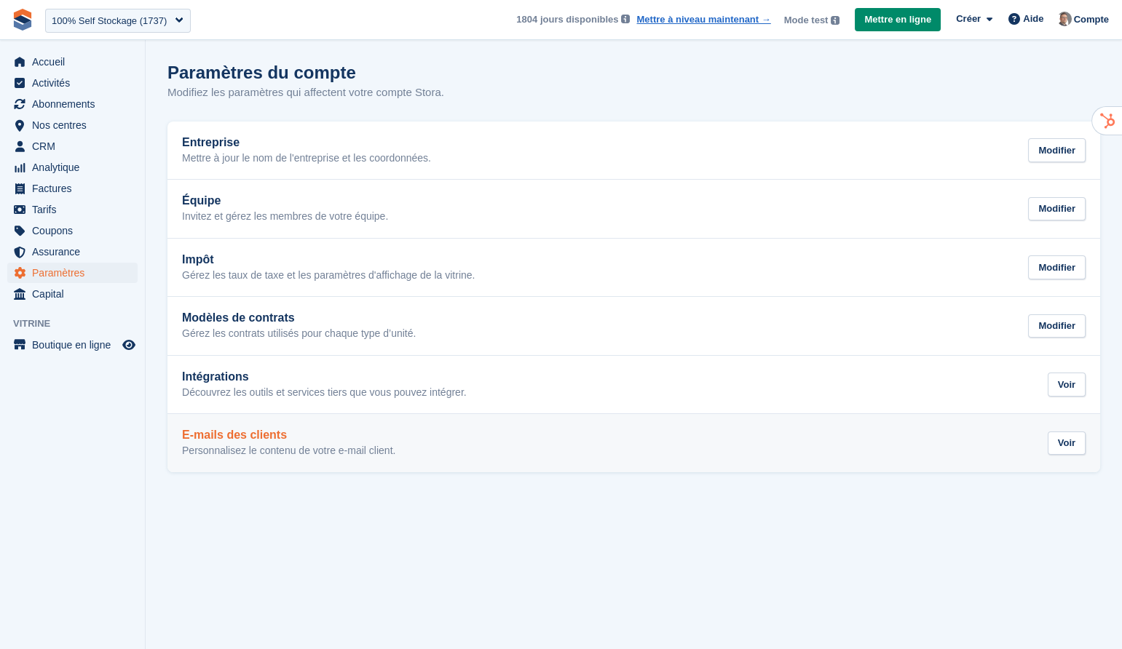
click at [270, 438] on h2 "E-mails des clients" at bounding box center [288, 435] width 213 height 13
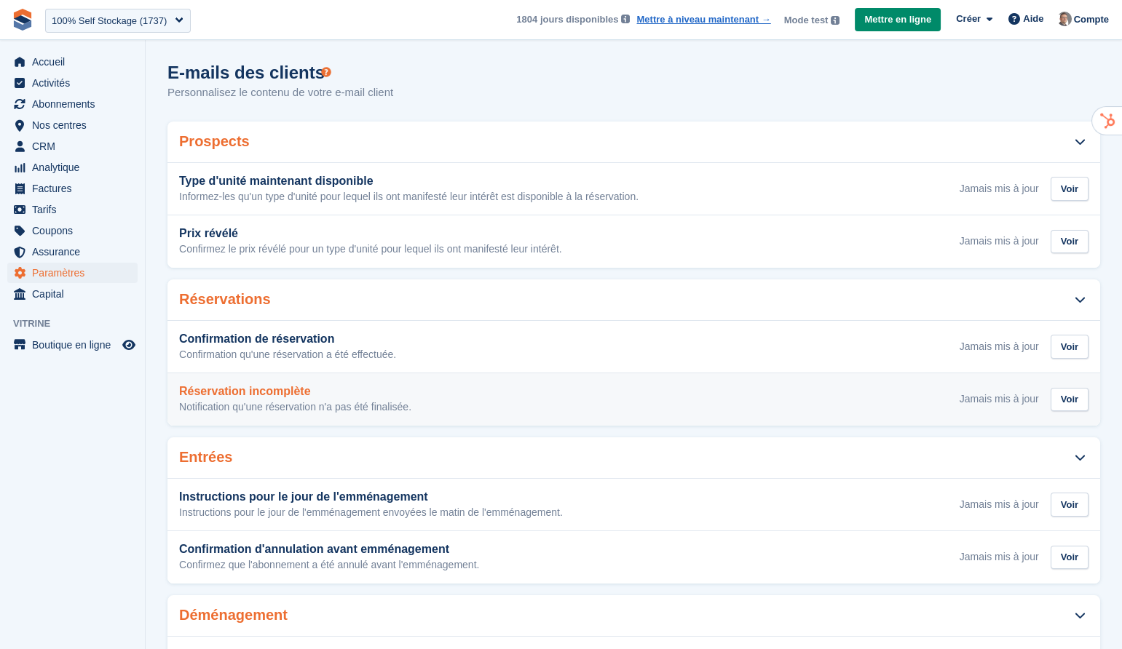
click at [387, 384] on div "Réservation incomplète Notification qu'une réservation n'a pas été finalisée. J…" at bounding box center [633, 400] width 933 height 52
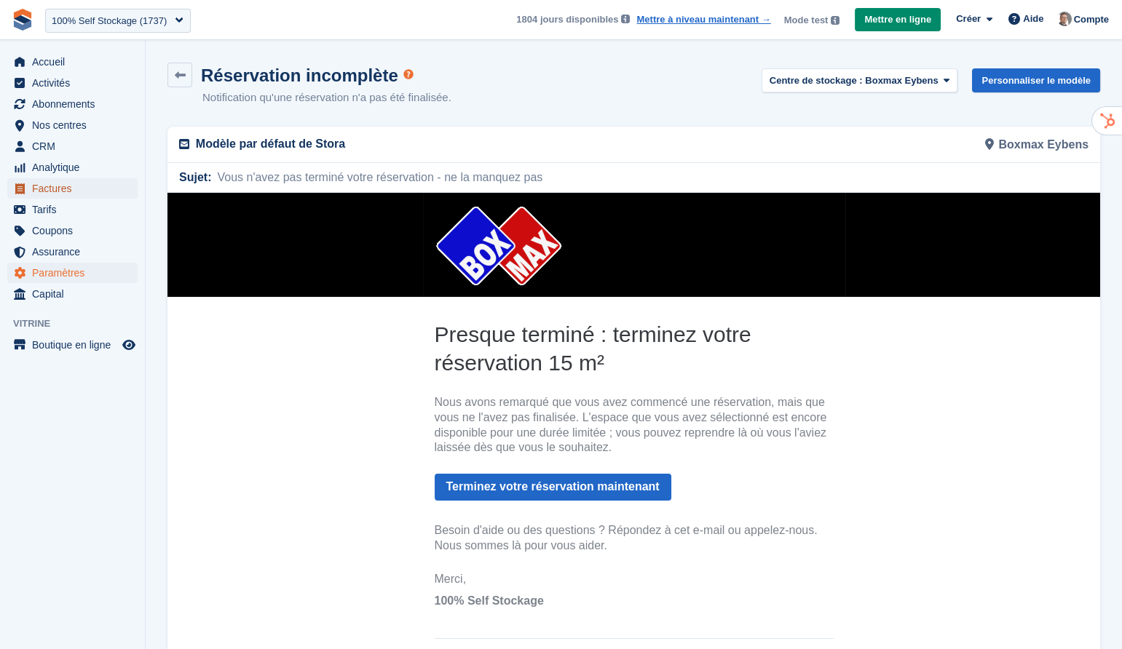
click at [60, 192] on span "Factures" at bounding box center [75, 188] width 87 height 20
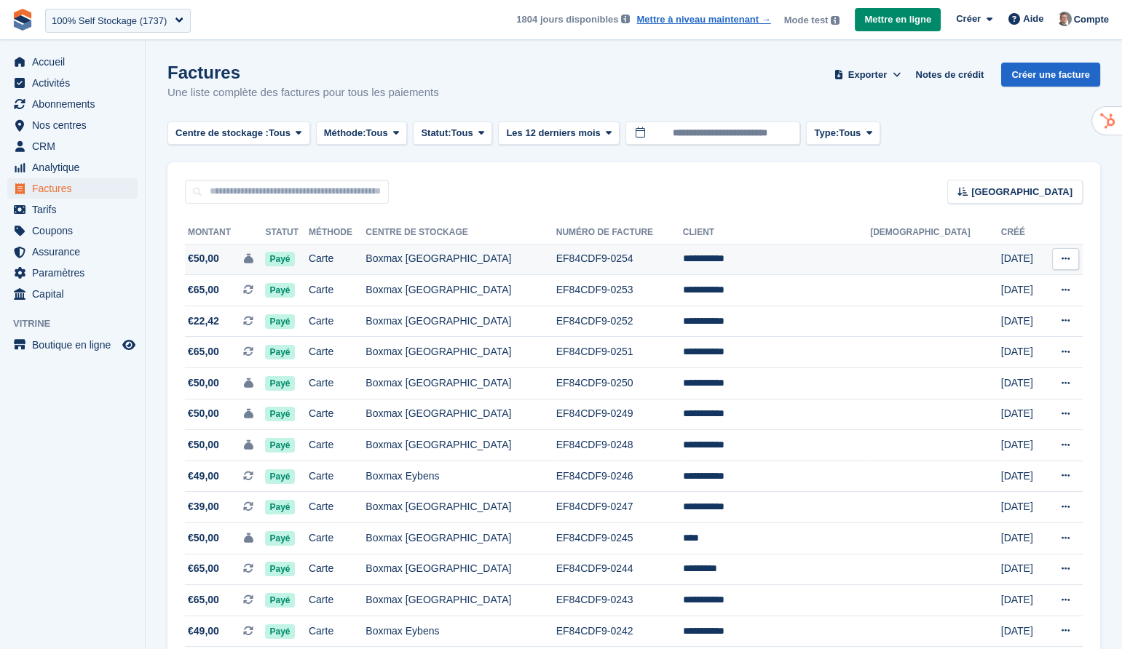
click at [523, 256] on td "Boxmax [GEOGRAPHIC_DATA]" at bounding box center [460, 259] width 190 height 31
click at [69, 276] on span "Paramètres" at bounding box center [75, 273] width 87 height 20
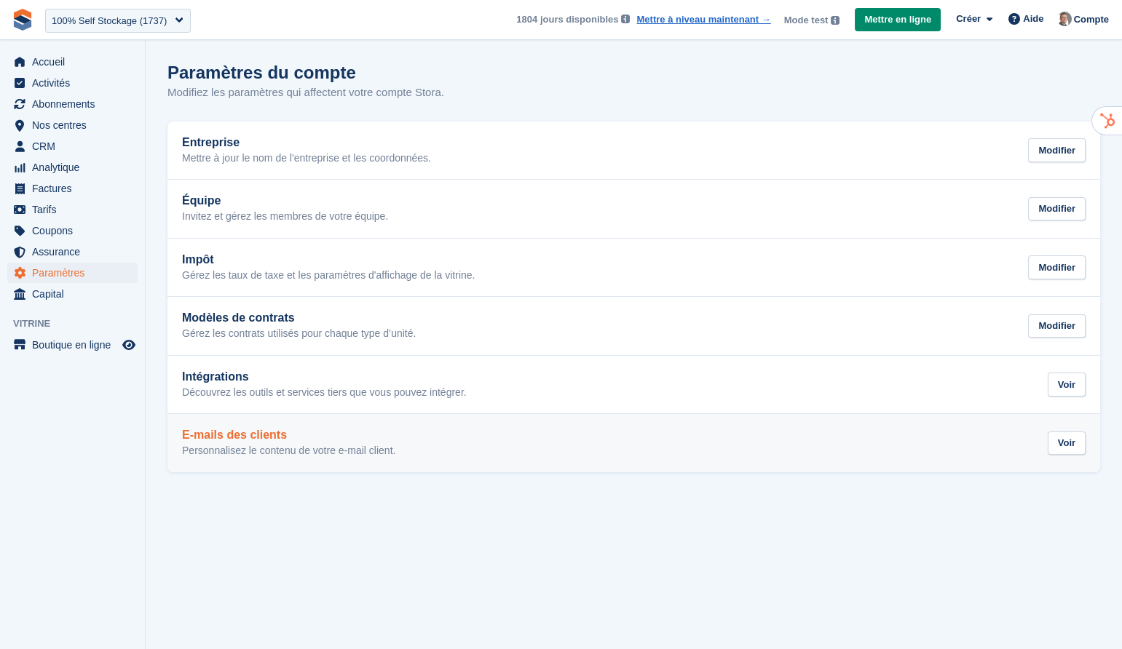
click at [339, 438] on h2 "E-mails des clients" at bounding box center [288, 435] width 213 height 13
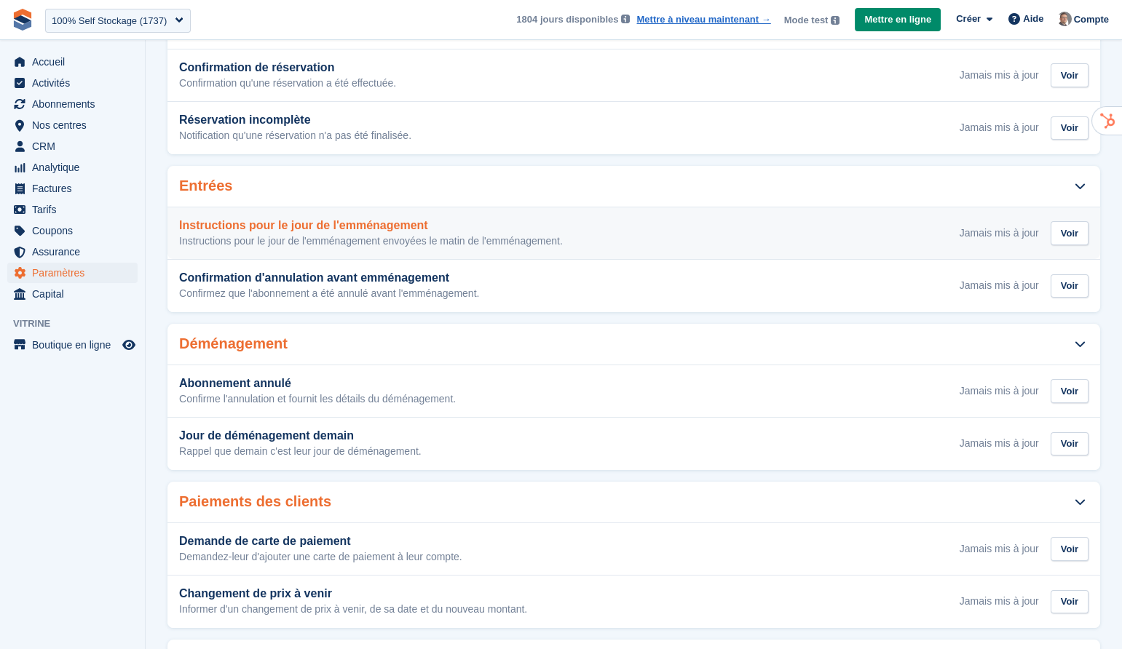
scroll to position [438, 0]
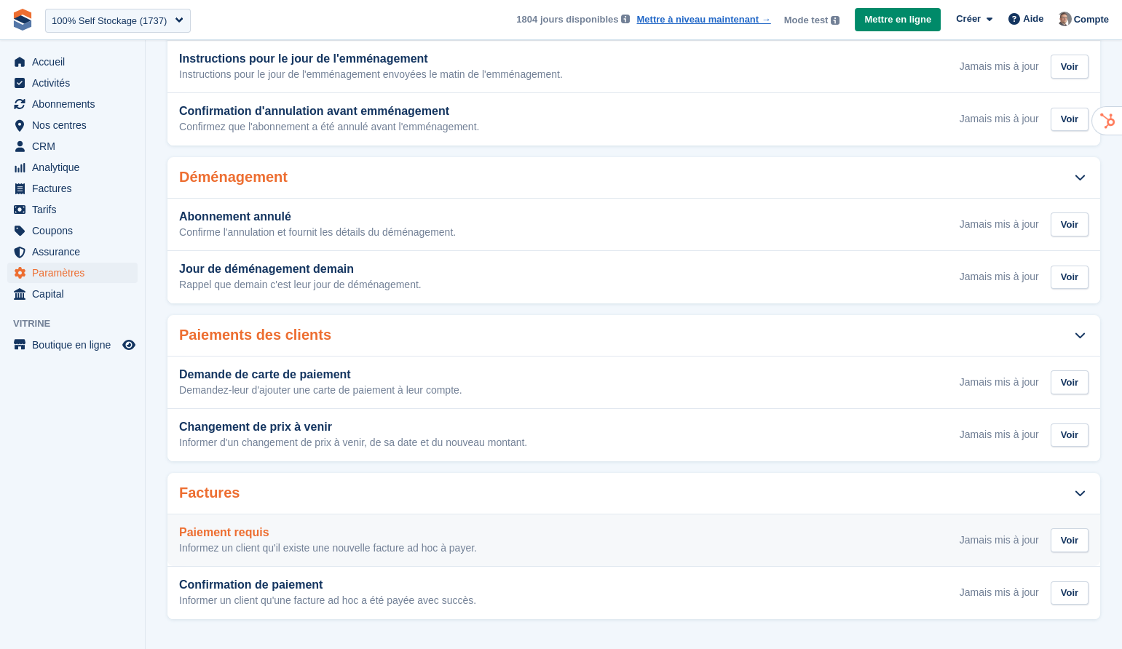
click at [544, 545] on div "Paiement requis Informez un client qu'il existe une nouvelle facture ad hoc à p…" at bounding box center [633, 540] width 909 height 29
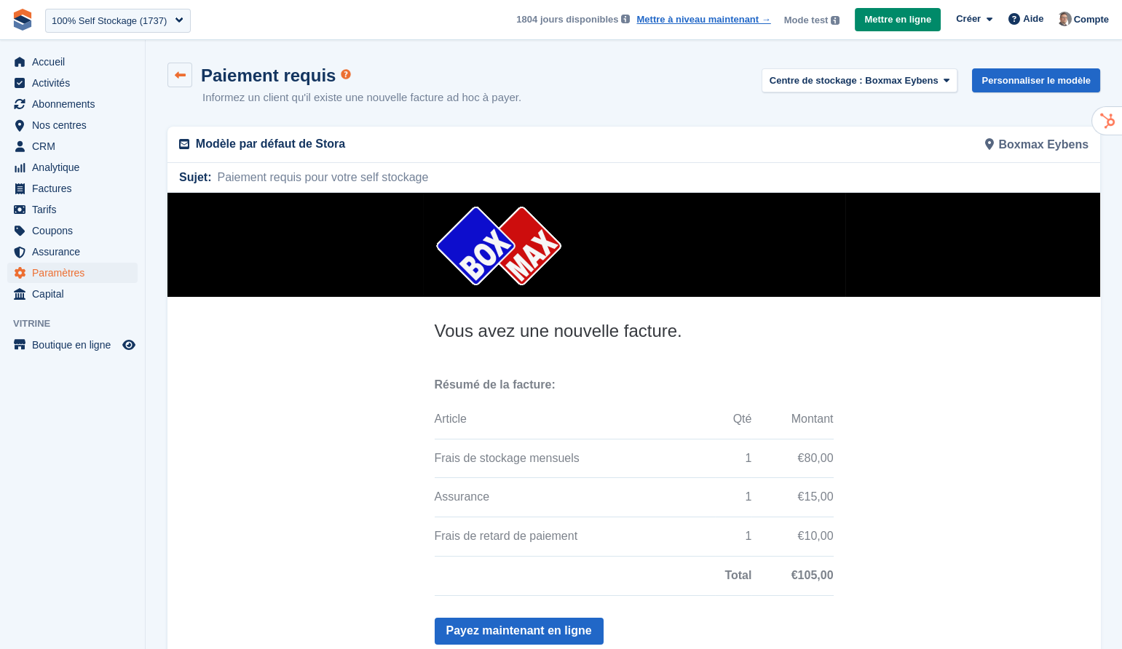
click at [188, 74] on link at bounding box center [179, 75] width 25 height 25
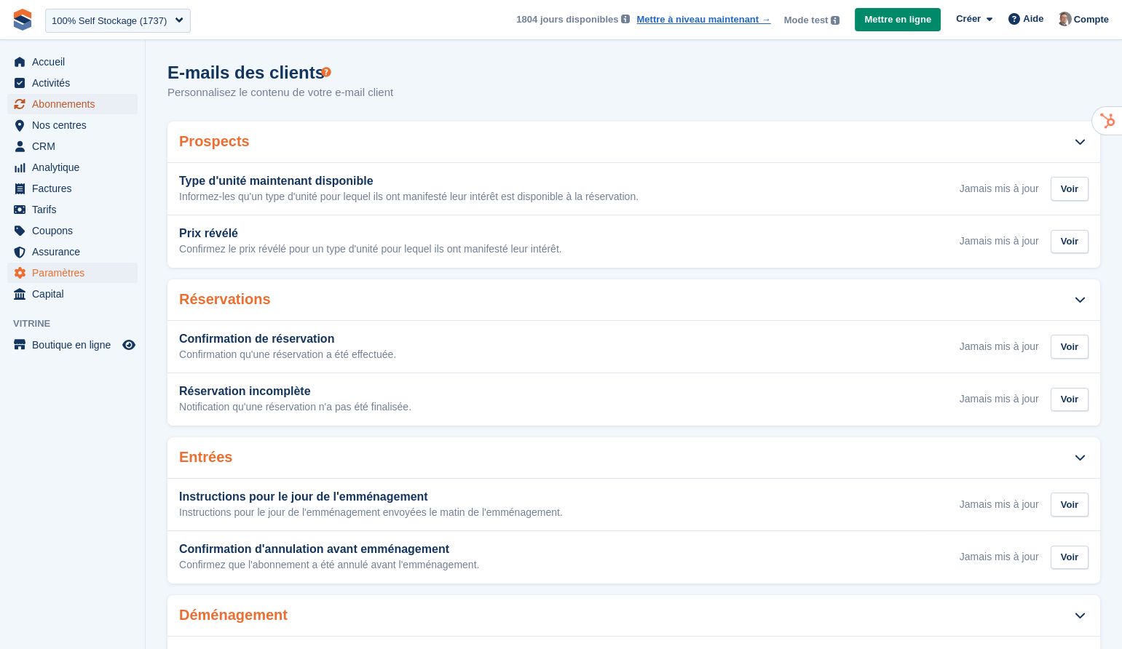
click at [100, 111] on span "Abonnements" at bounding box center [75, 104] width 87 height 20
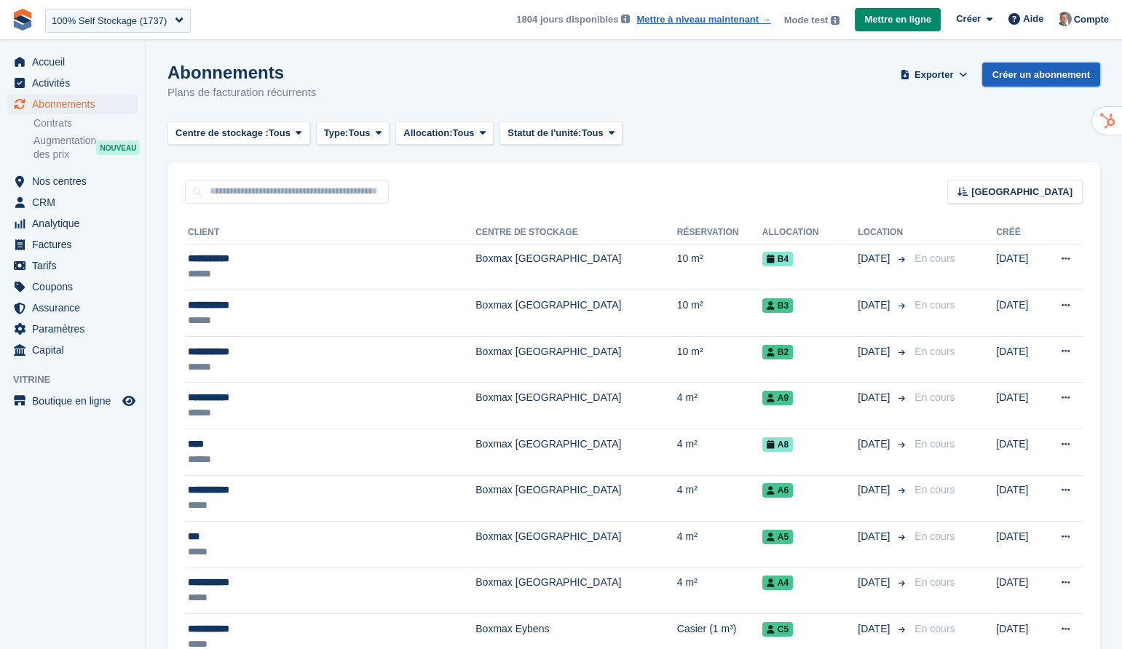
click at [1028, 80] on link "Créer un abonnement" at bounding box center [1041, 75] width 118 height 24
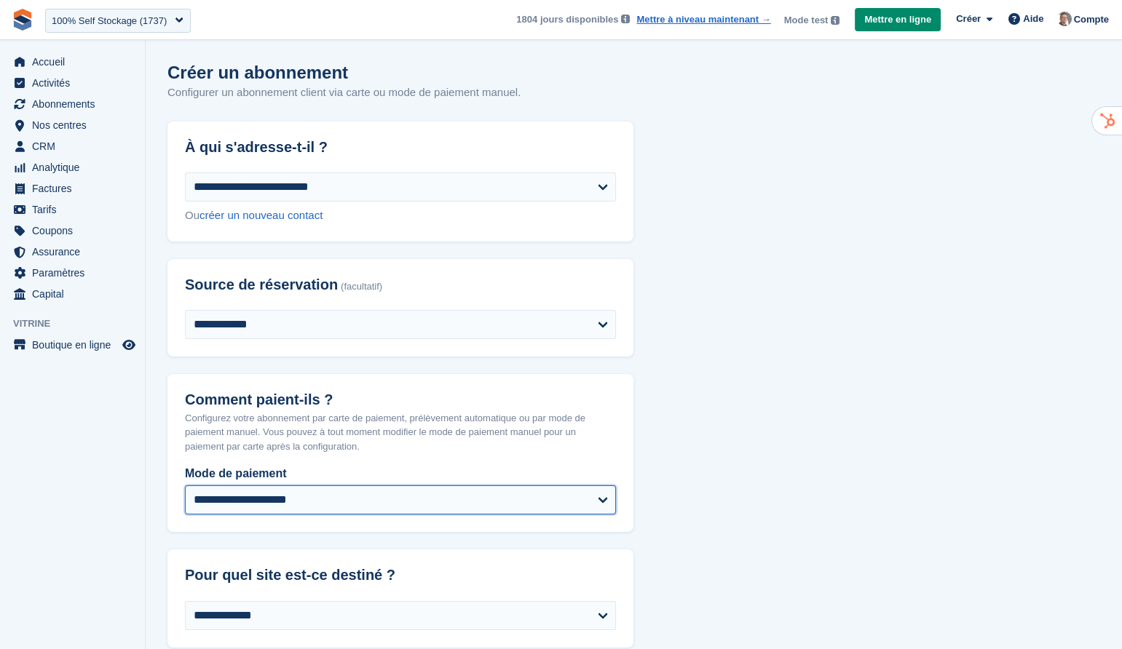
click at [551, 497] on select "**********" at bounding box center [400, 500] width 431 height 29
click at [580, 508] on select "**********" at bounding box center [400, 500] width 431 height 29
click at [568, 493] on select "**********" at bounding box center [400, 500] width 431 height 29
select select "**********"
click at [185, 486] on select "**********" at bounding box center [400, 500] width 431 height 29
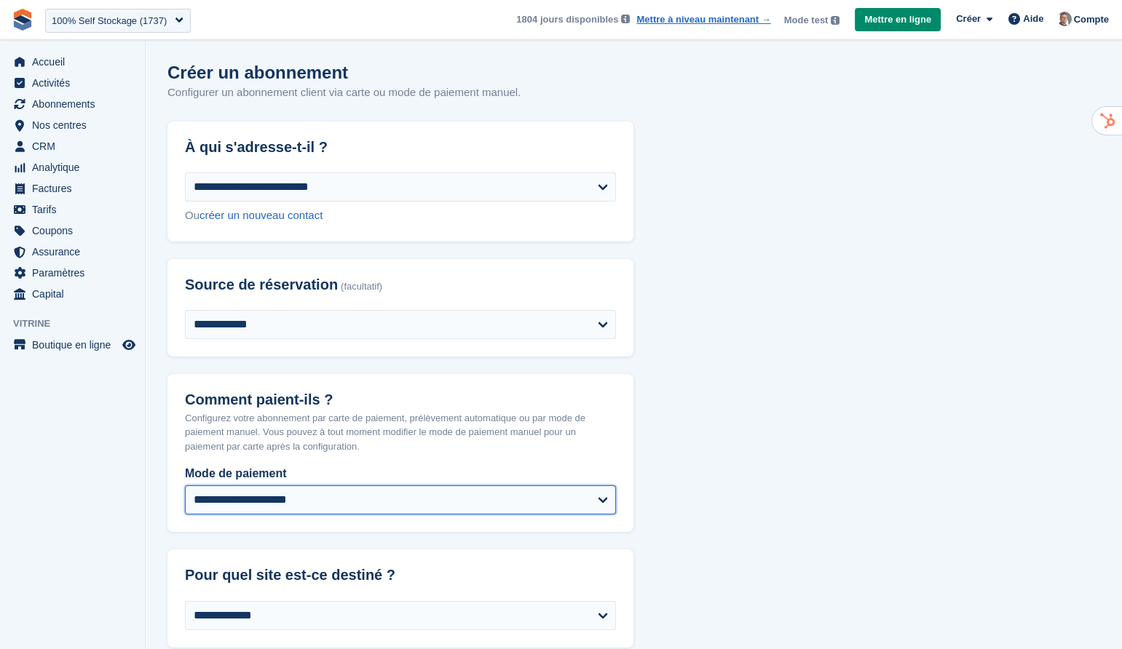
select select
select select "****"
select select "*"
select select "*****"
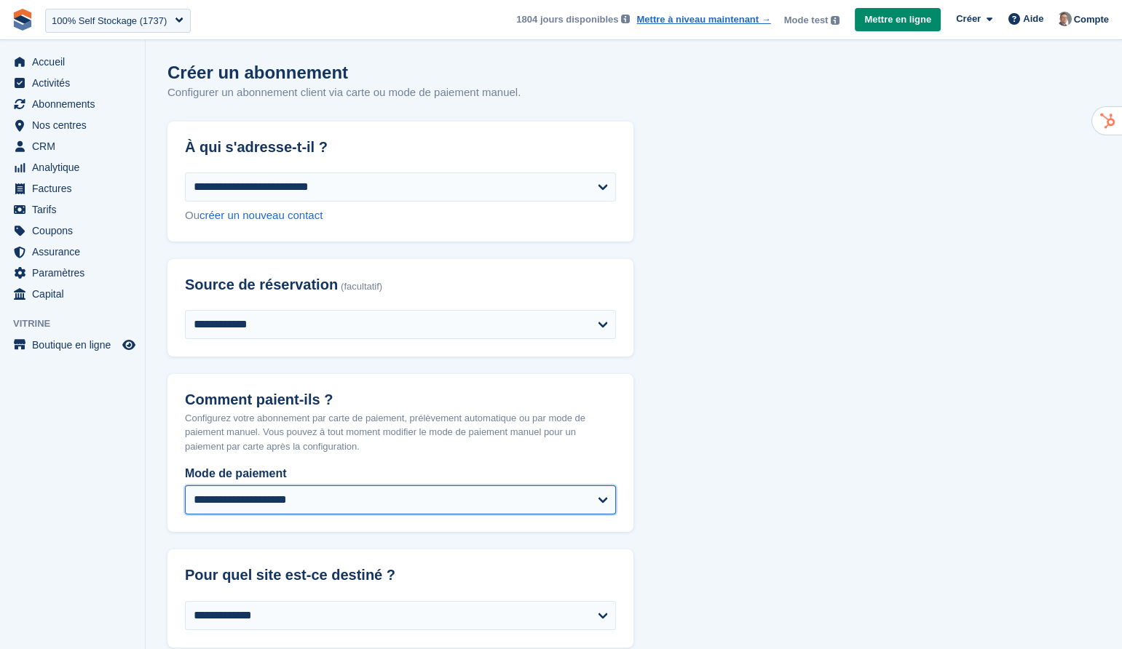
select select
select select "***"
click at [605, 503] on select "**********" at bounding box center [400, 500] width 431 height 29
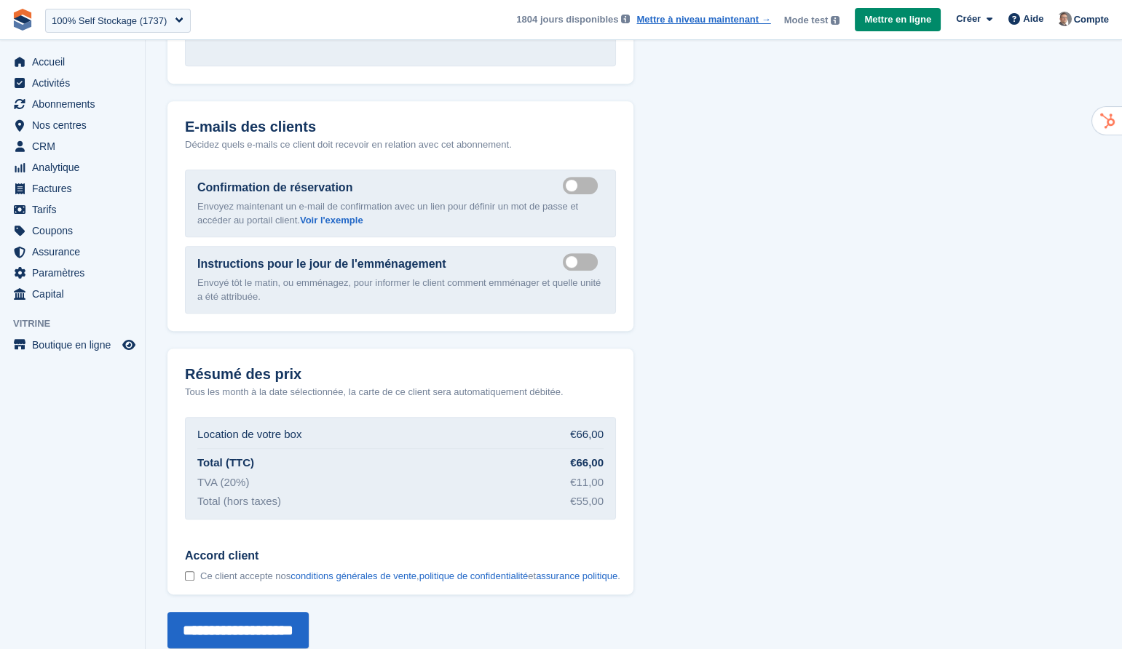
scroll to position [1644, 0]
